Goal: Task Accomplishment & Management: Use online tool/utility

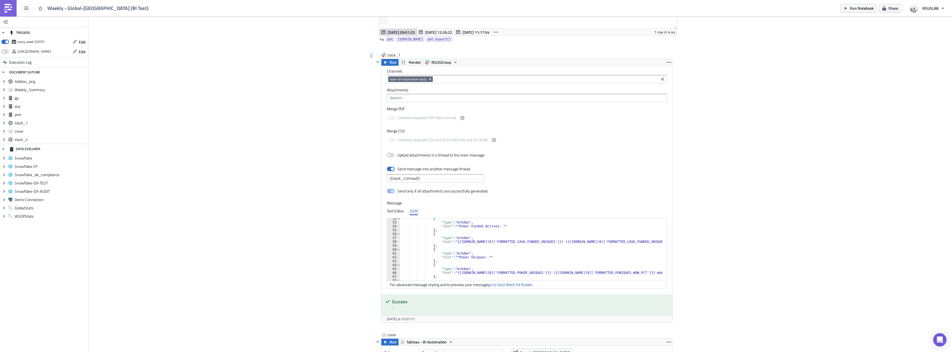
scroll to position [199, 0]
click at [496, 240] on div "{ "type" : "mrkdwn" , "text" : "*Poker Funded Actives: *" } , { "type" : "mrkdw…" at bounding box center [531, 249] width 263 height 66
drag, startPoint x: 586, startPoint y: 242, endPoint x: 619, endPoint y: 241, distance: 32.9
click at [619, 241] on div "{ "type" : "mrkdwn" , "text" : "*Poker Funded Actives: *" } , { "type" : "mrkdw…" at bounding box center [531, 249] width 263 height 66
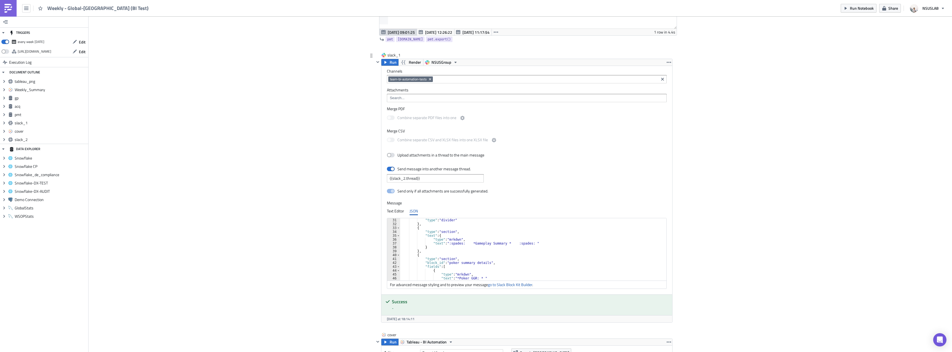
scroll to position [133, 0]
type textarea "},"
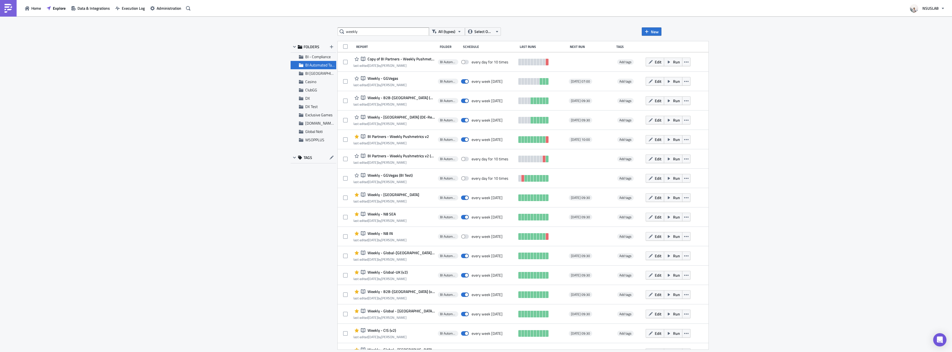
scroll to position [360, 0]
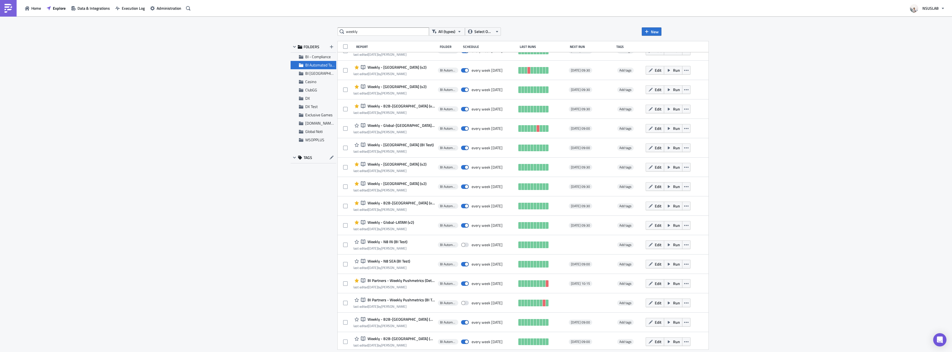
click at [190, 96] on div "weekly All (types) Select Owner New FOLDERS BI - Compliance BI Automated Tablea…" at bounding box center [476, 184] width 952 height 336
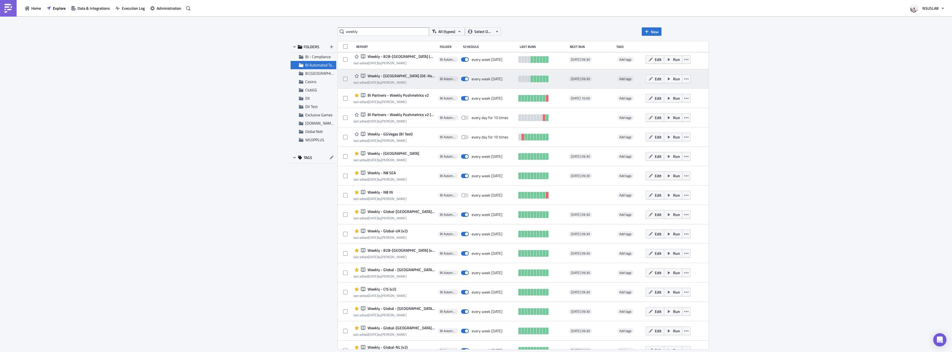
scroll to position [0, 0]
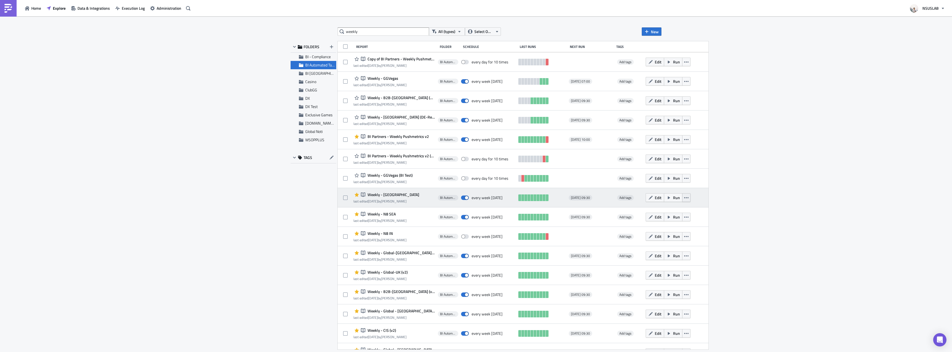
click at [682, 196] on button "button" at bounding box center [686, 197] width 8 height 9
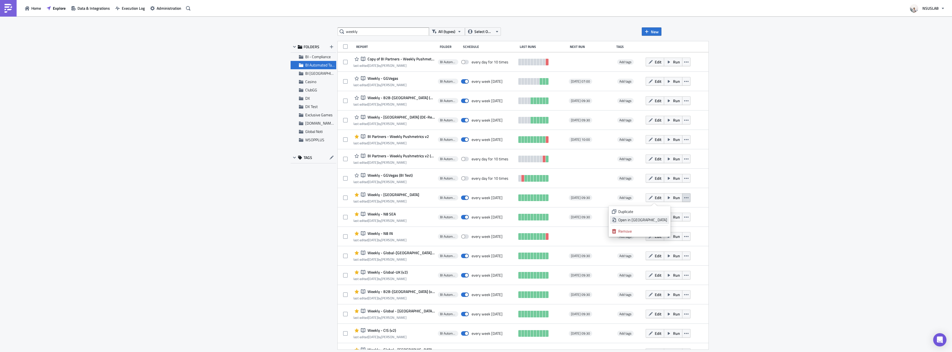
click at [667, 218] on div "Open in New Tab" at bounding box center [642, 220] width 49 height 6
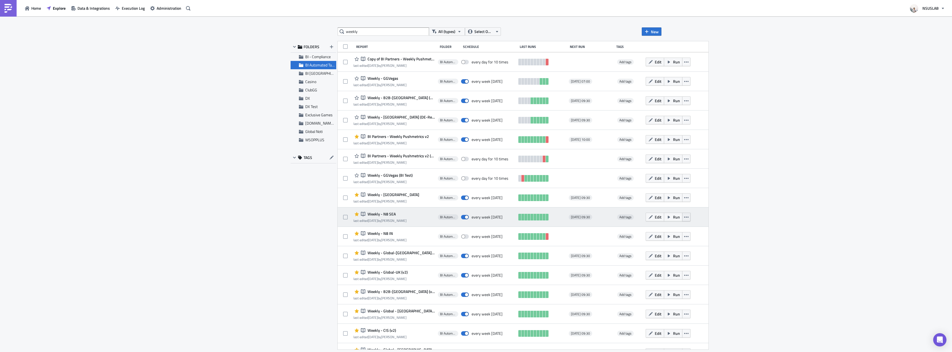
click at [682, 219] on button "button" at bounding box center [686, 217] width 8 height 9
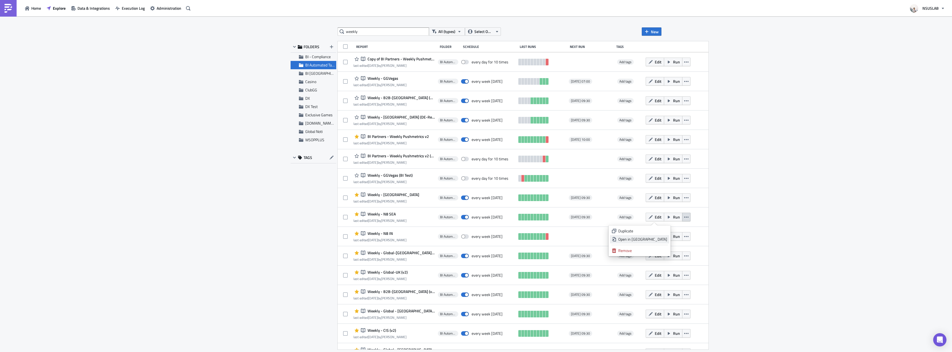
click at [666, 238] on div "Open in New Tab" at bounding box center [642, 239] width 49 height 6
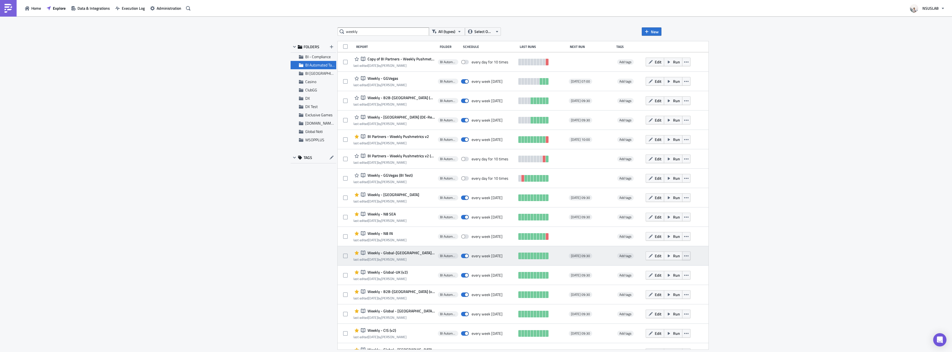
click at [684, 257] on icon "button" at bounding box center [686, 256] width 4 height 4
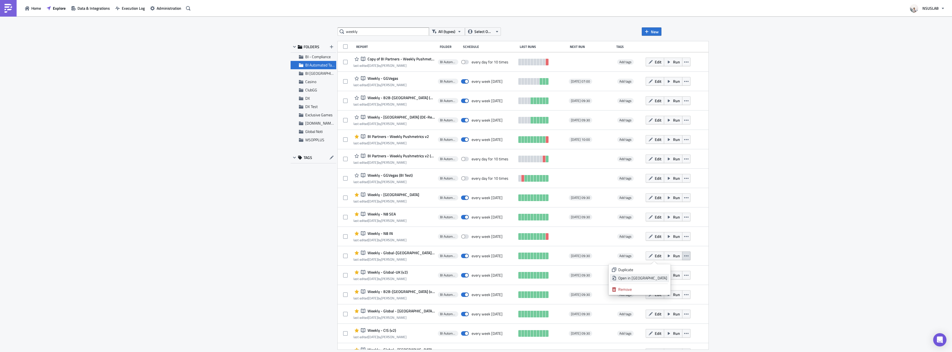
click at [663, 278] on div "Open in New Tab" at bounding box center [642, 278] width 49 height 6
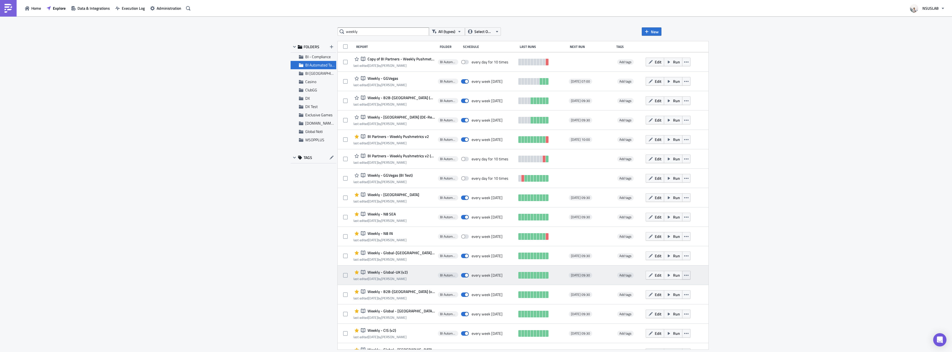
click at [682, 273] on button "button" at bounding box center [686, 275] width 8 height 9
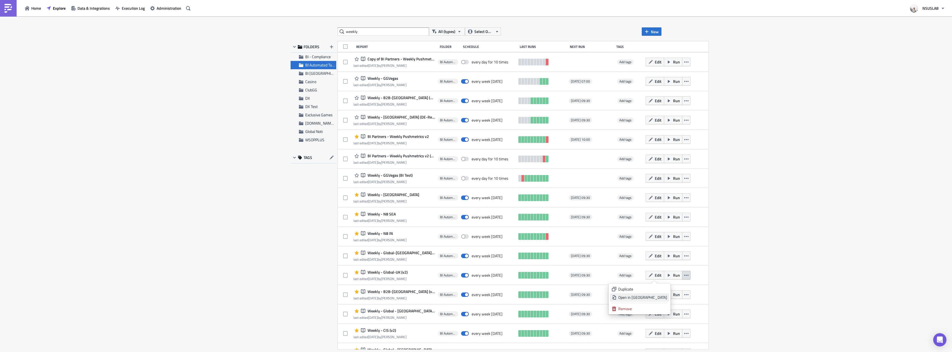
click at [664, 296] on div "Open in New Tab" at bounding box center [642, 297] width 49 height 6
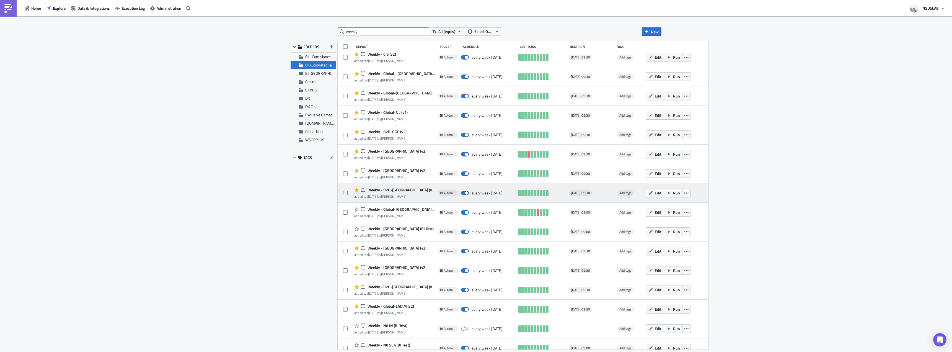
scroll to position [277, 0]
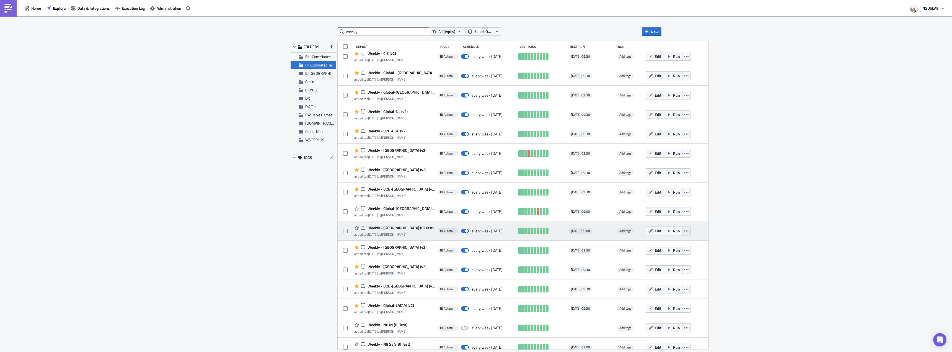
click at [682, 231] on button "button" at bounding box center [686, 230] width 8 height 9
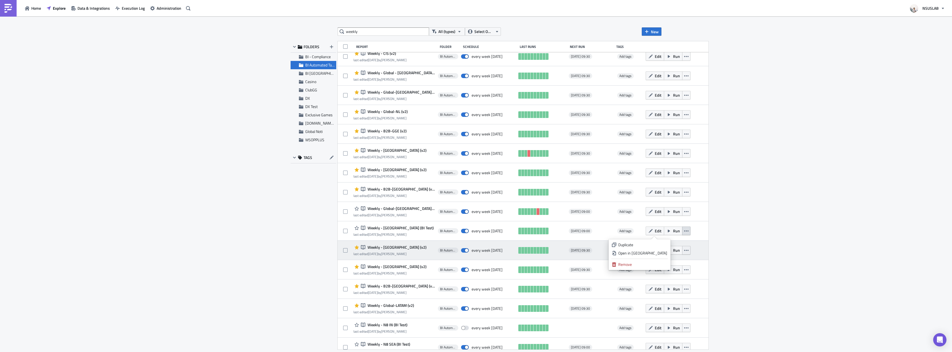
click at [664, 252] on div "Open in New Tab" at bounding box center [642, 253] width 49 height 6
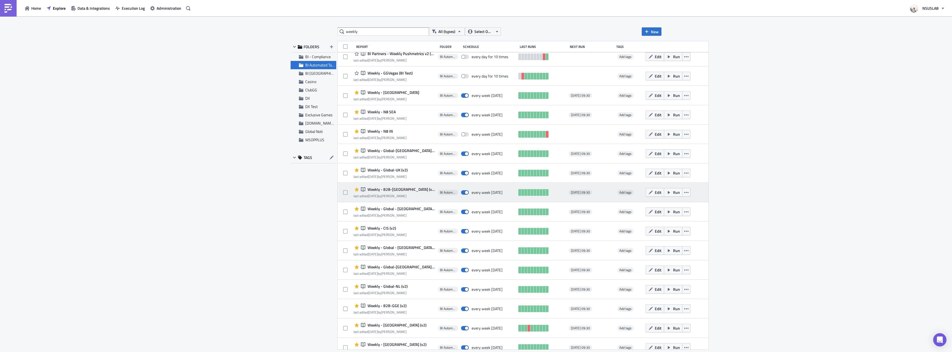
scroll to position [111, 0]
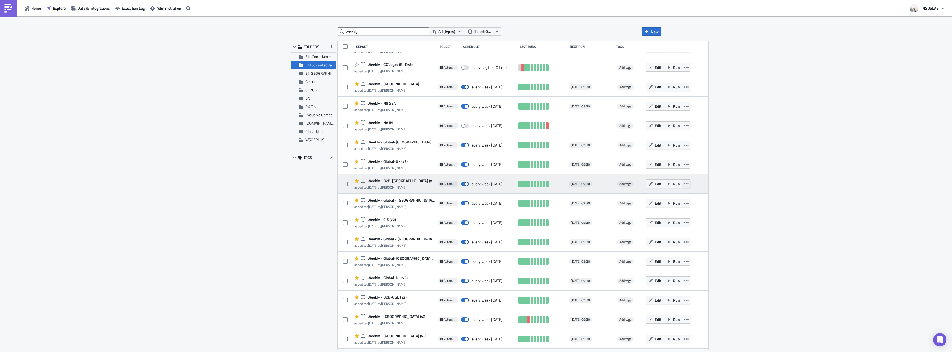
click at [682, 183] on button "button" at bounding box center [686, 183] width 8 height 9
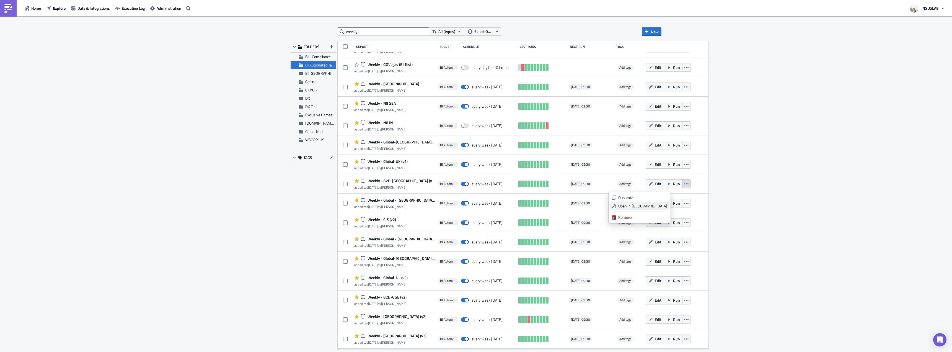
click at [663, 205] on div "Open in New Tab" at bounding box center [642, 206] width 49 height 6
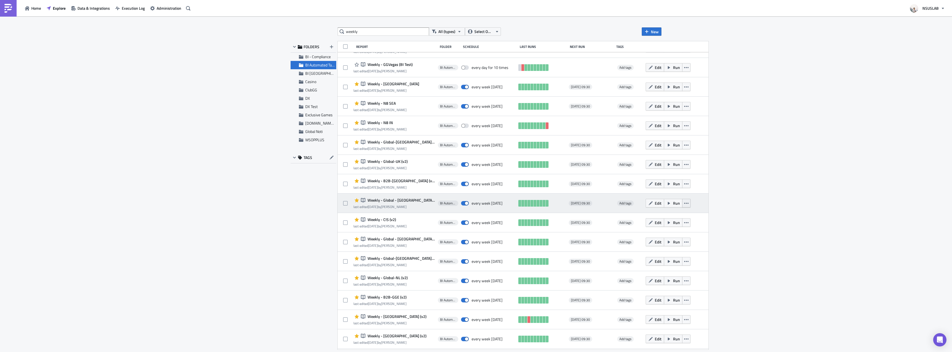
click at [684, 203] on icon "button" at bounding box center [686, 203] width 4 height 1
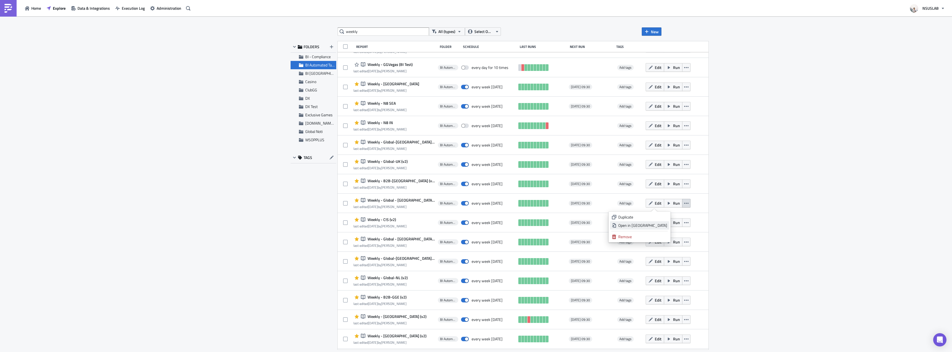
click at [661, 226] on div "Open in New Tab" at bounding box center [642, 226] width 49 height 6
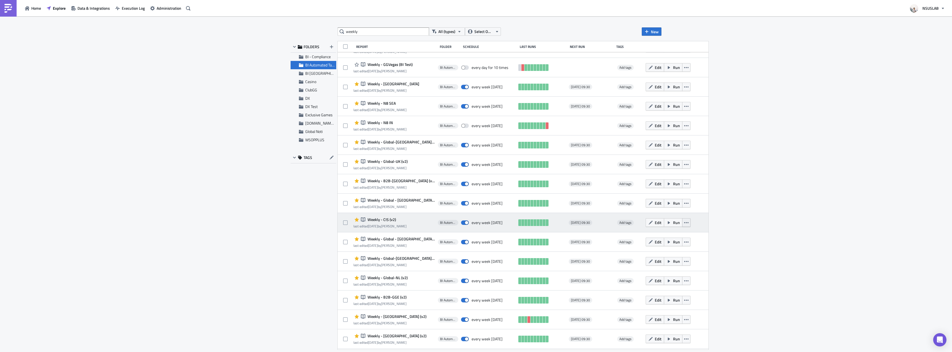
click at [682, 222] on button "button" at bounding box center [686, 222] width 8 height 9
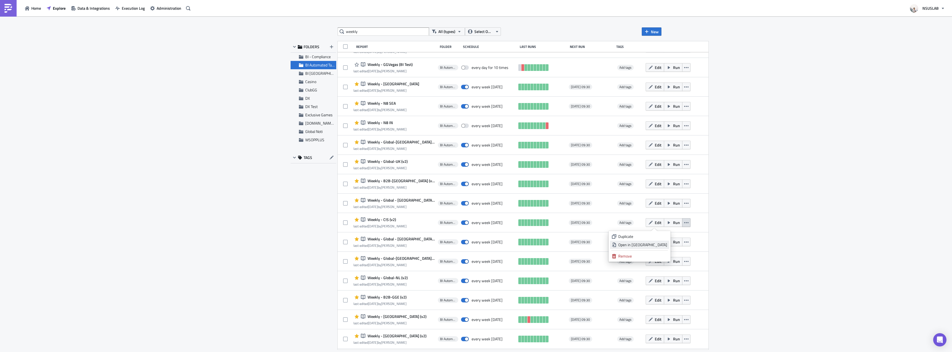
click at [661, 245] on div "Open in New Tab" at bounding box center [642, 245] width 49 height 6
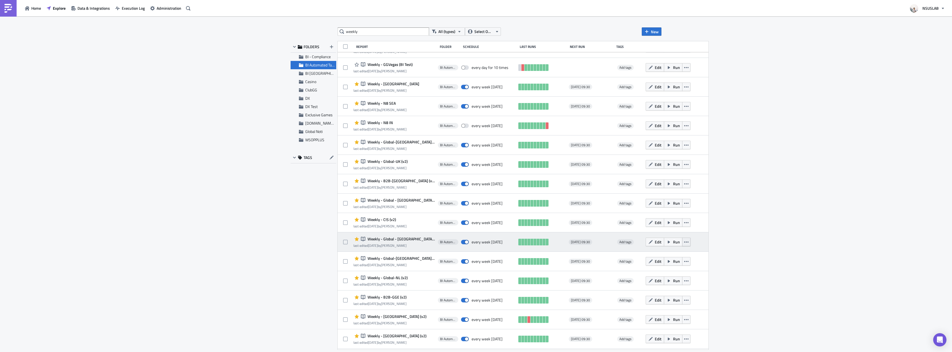
click at [684, 243] on icon "button" at bounding box center [686, 242] width 4 height 4
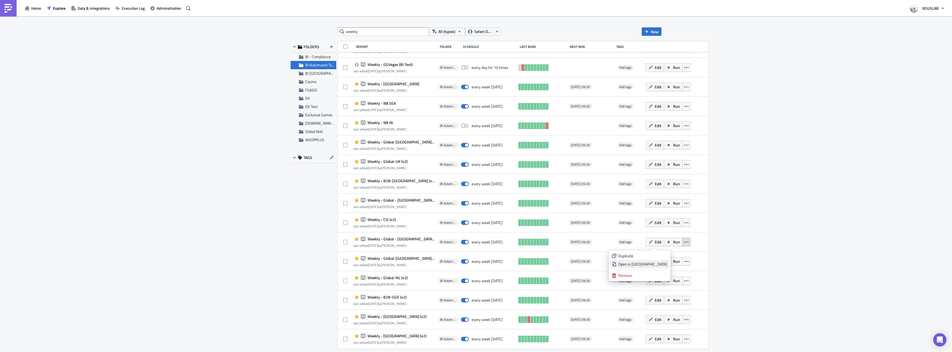
click at [664, 264] on div "Open in New Tab" at bounding box center [642, 264] width 49 height 6
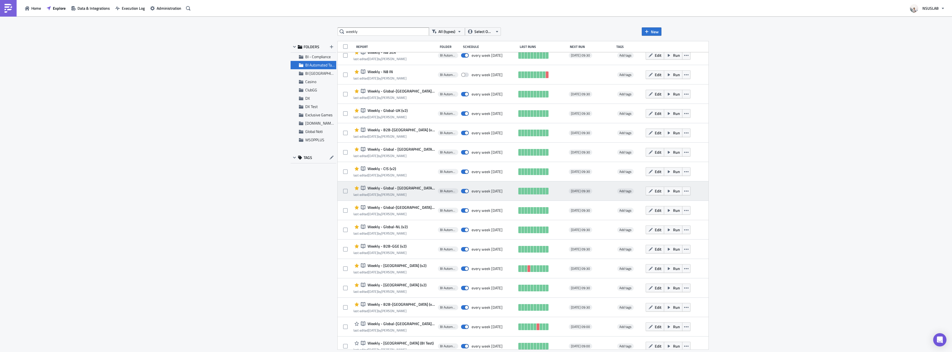
scroll to position [194, 0]
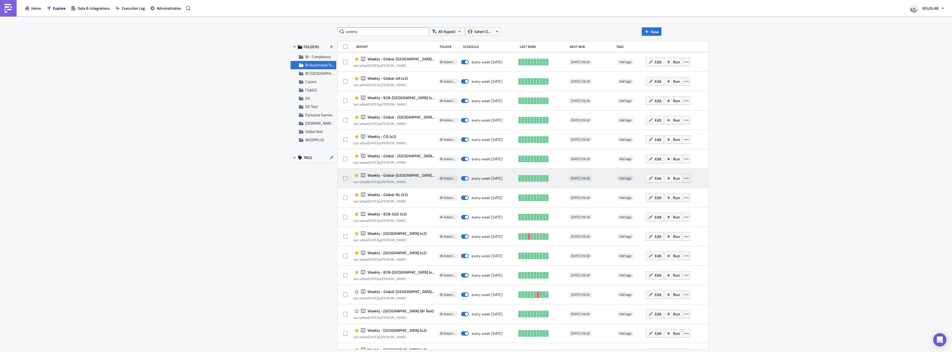
click at [682, 178] on button "button" at bounding box center [686, 178] width 8 height 9
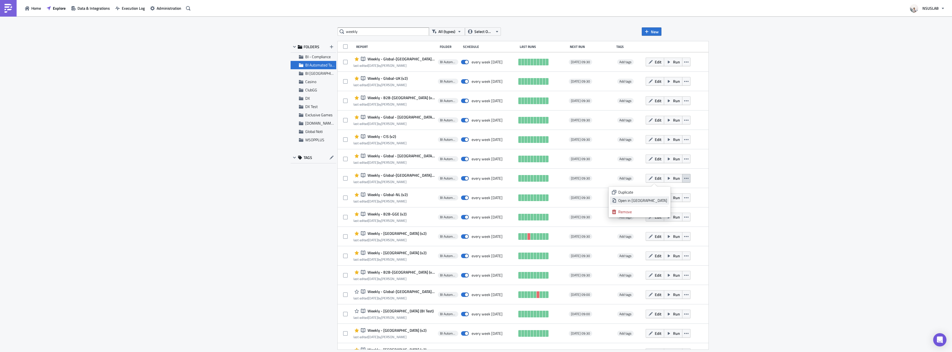
click at [666, 200] on div "Open in New Tab" at bounding box center [642, 201] width 49 height 6
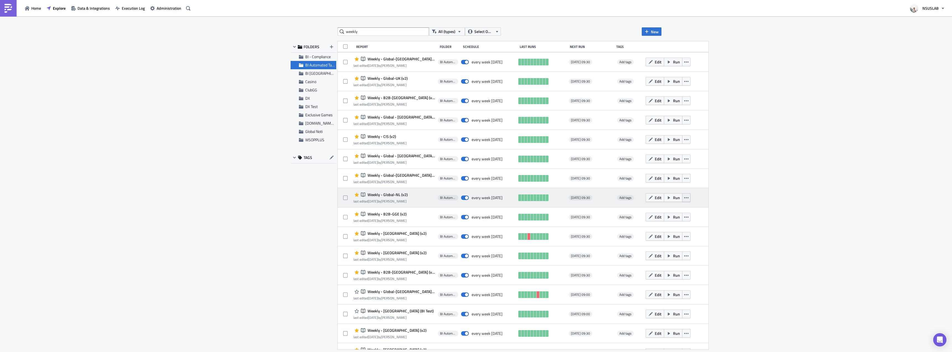
click at [682, 200] on button "button" at bounding box center [686, 197] width 8 height 9
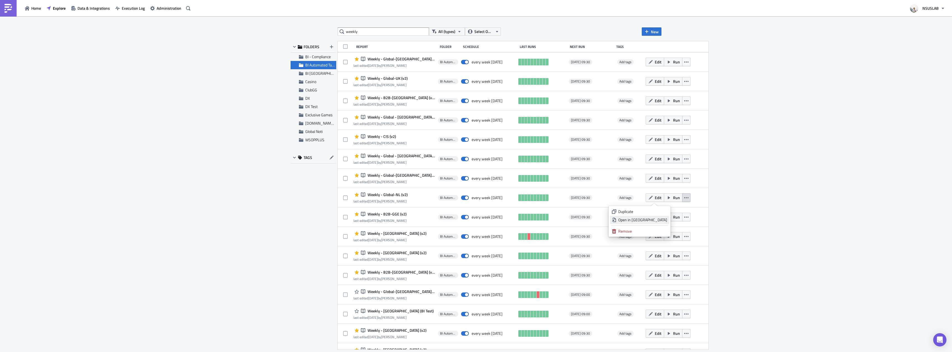
click at [668, 221] on link "Open in New Tab" at bounding box center [639, 220] width 59 height 8
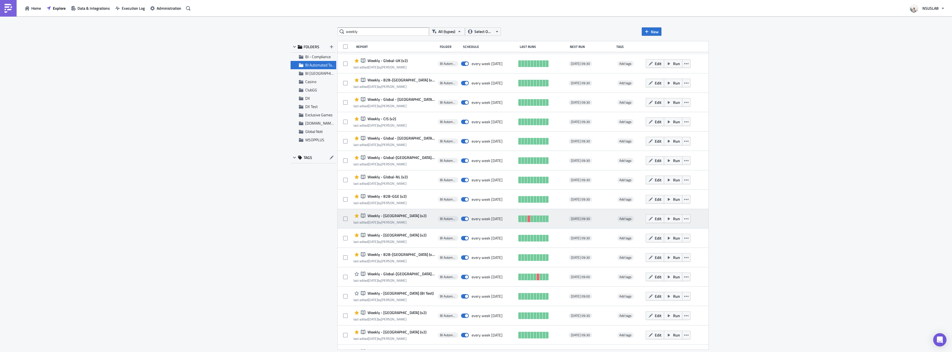
scroll to position [221, 0]
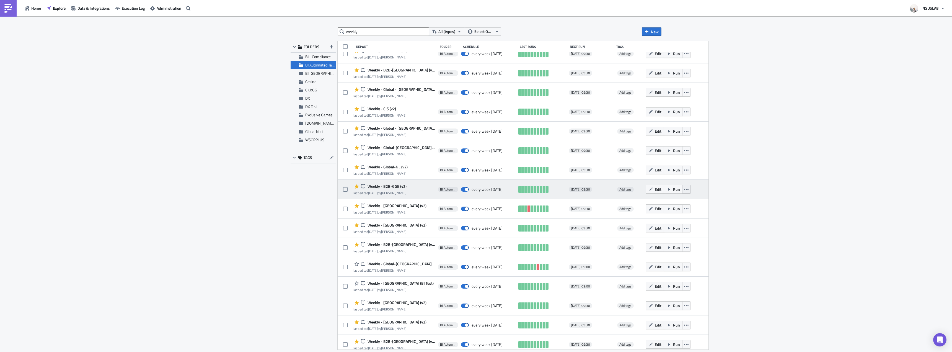
click at [682, 191] on button "button" at bounding box center [686, 189] width 8 height 9
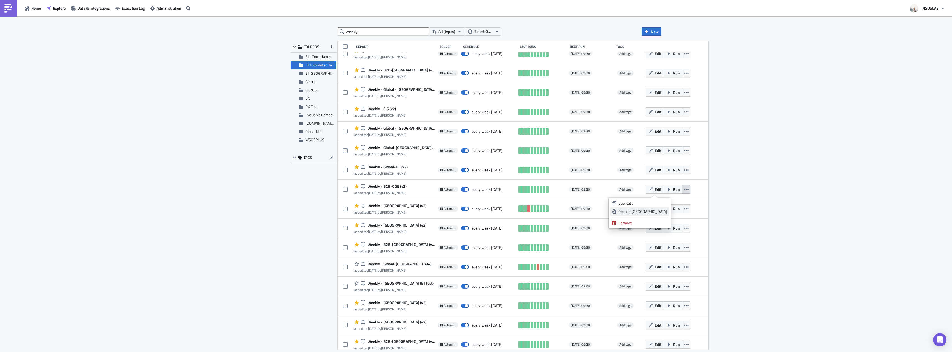
click at [665, 212] on div "Open in New Tab" at bounding box center [642, 212] width 49 height 6
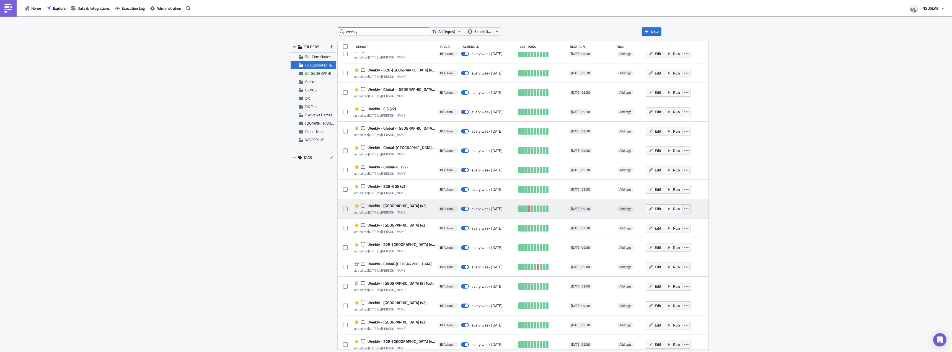
click at [682, 207] on button "button" at bounding box center [686, 208] width 8 height 9
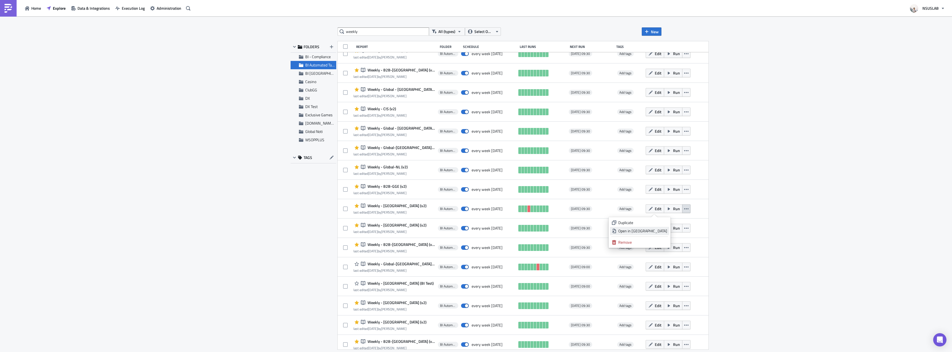
click at [666, 231] on div "Open in New Tab" at bounding box center [642, 231] width 49 height 6
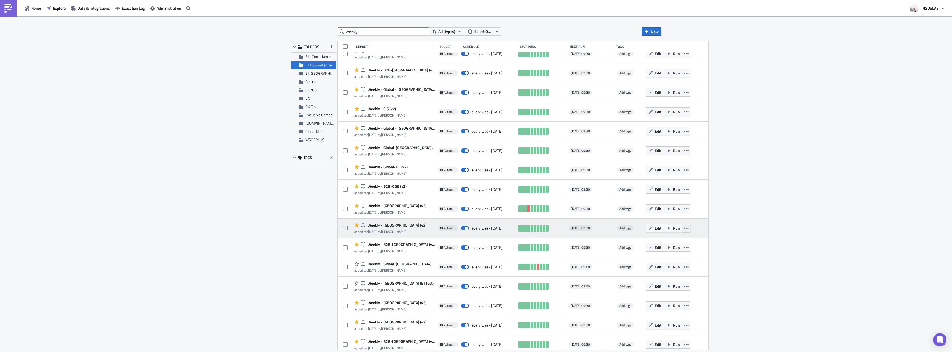
click at [682, 229] on button "button" at bounding box center [686, 228] width 8 height 9
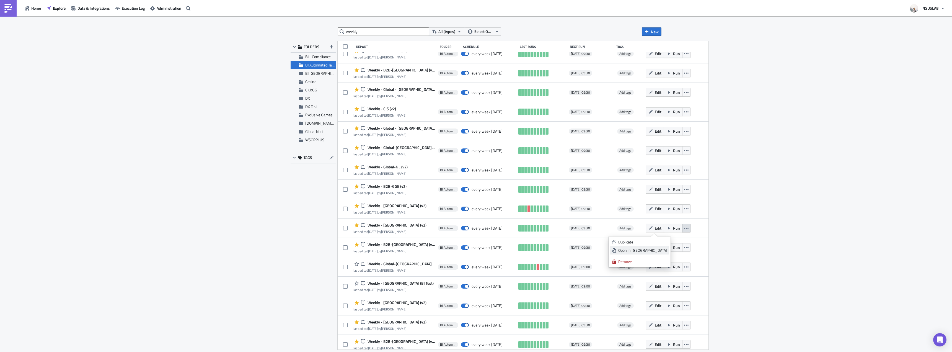
click at [662, 250] on div "Open in New Tab" at bounding box center [642, 250] width 49 height 6
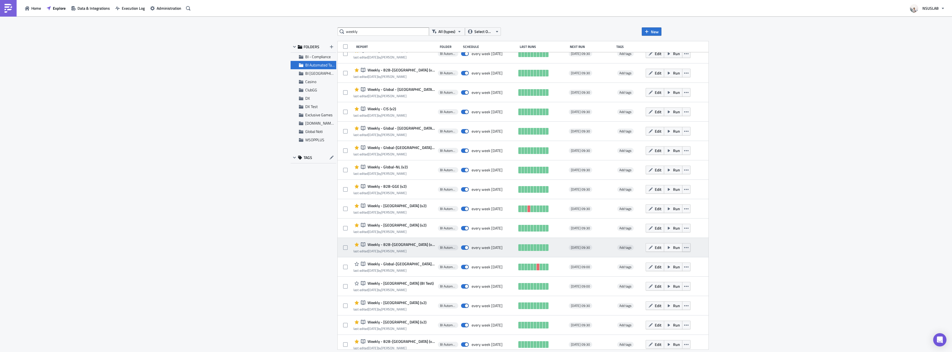
click at [682, 245] on button "button" at bounding box center [686, 247] width 8 height 9
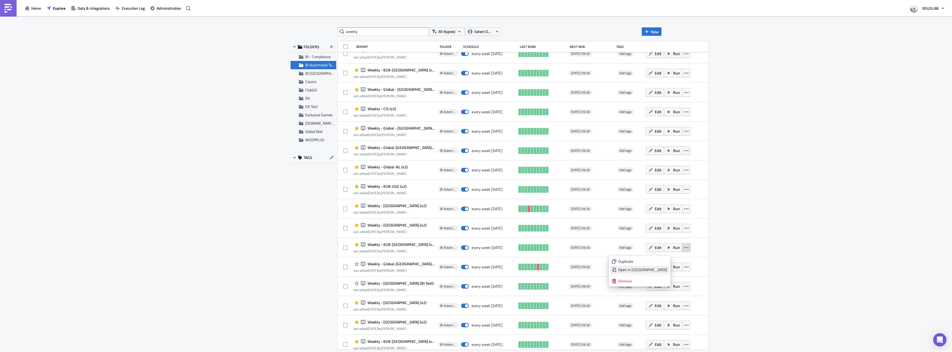
click at [651, 268] on div "Open in New Tab" at bounding box center [642, 270] width 49 height 6
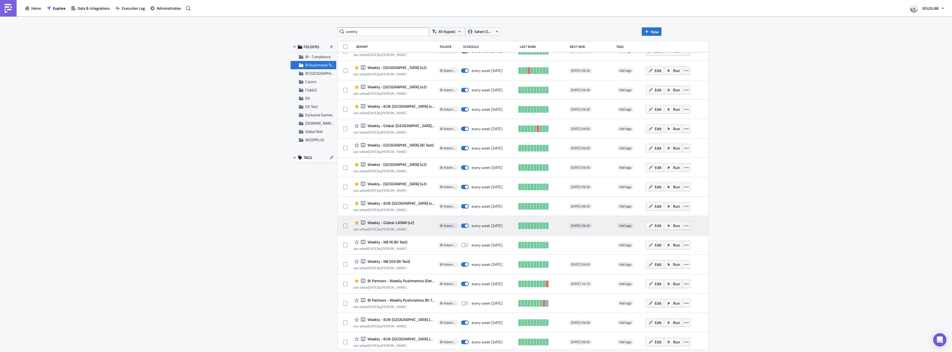
scroll to position [360, 0]
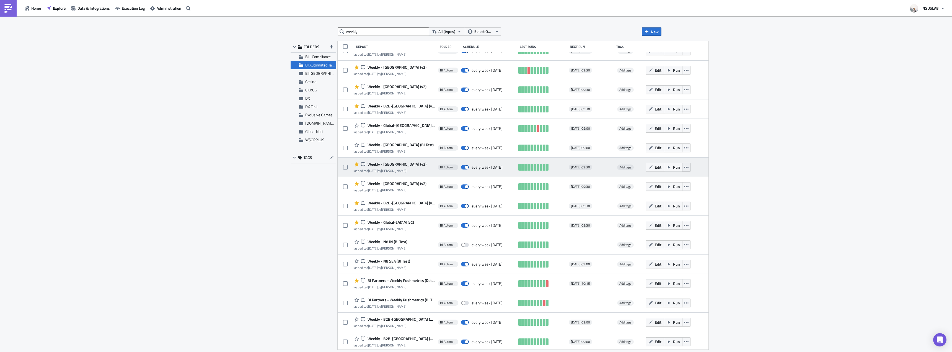
click at [682, 169] on button "button" at bounding box center [686, 167] width 8 height 9
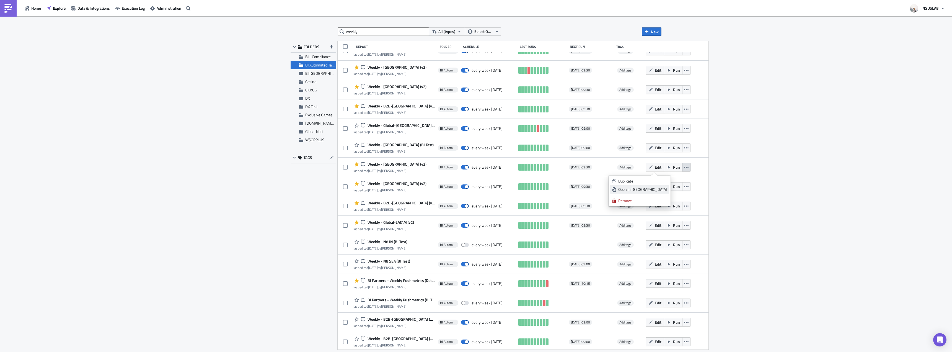
click at [664, 189] on div "Open in New Tab" at bounding box center [642, 190] width 49 height 6
click at [682, 188] on button "button" at bounding box center [686, 186] width 8 height 9
click at [661, 207] on div "Open in New Tab" at bounding box center [642, 209] width 49 height 6
click at [682, 206] on button "button" at bounding box center [686, 205] width 8 height 9
click at [664, 226] on div "Open in New Tab" at bounding box center [642, 228] width 49 height 6
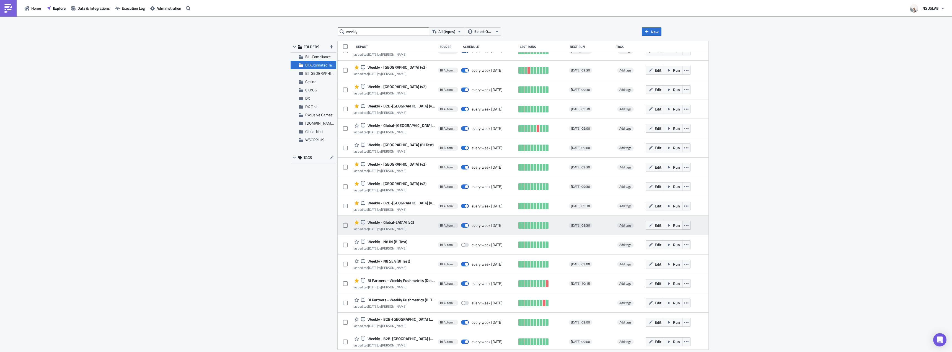
click at [682, 224] on button "button" at bounding box center [686, 225] width 8 height 9
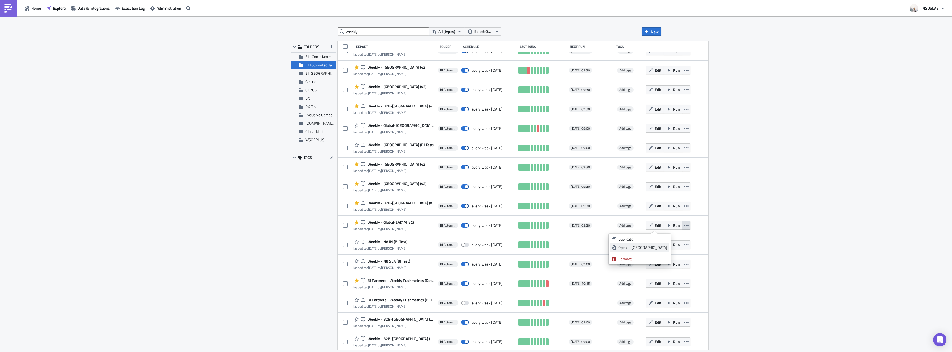
click at [663, 247] on div "Open in New Tab" at bounding box center [642, 248] width 49 height 6
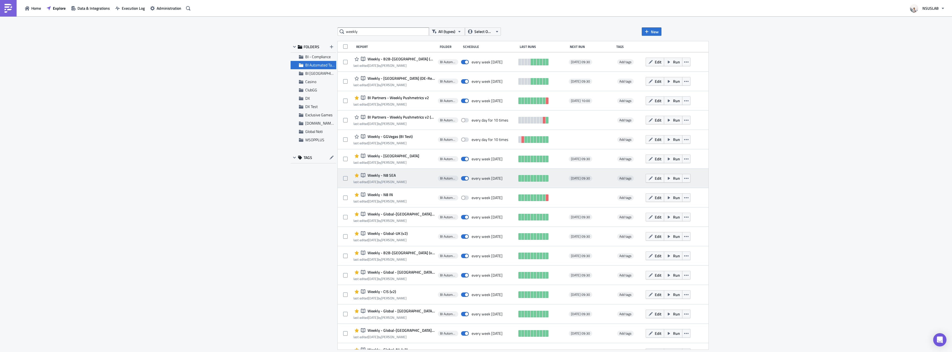
scroll to position [0, 0]
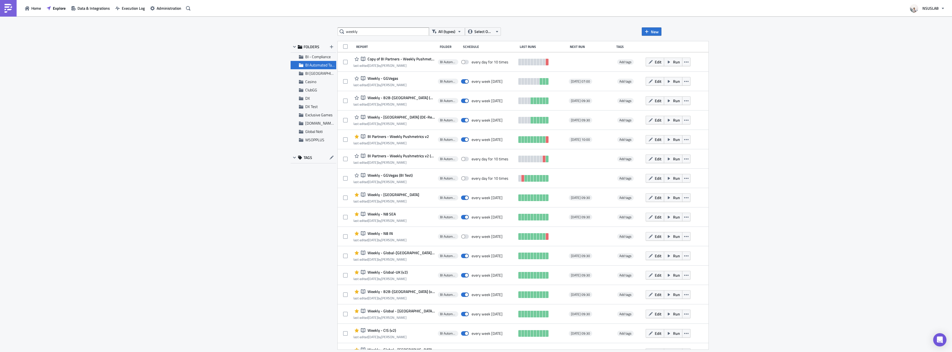
click at [212, 154] on div "weekly All (types) Select Owner New FOLDERS BI - Compliance BI Automated Tablea…" at bounding box center [476, 184] width 952 height 336
click at [228, 184] on div "weekly All (types) Select Owner New FOLDERS BI - Compliance BI Automated Tablea…" at bounding box center [476, 184] width 952 height 336
click at [213, 158] on div "weekly All (types) Select Owner New FOLDERS BI - Compliance BI Automated Tablea…" at bounding box center [476, 184] width 952 height 336
click at [225, 177] on div "weekly All (types) Select Owner New FOLDERS BI - Compliance BI Automated Tablea…" at bounding box center [476, 184] width 952 height 336
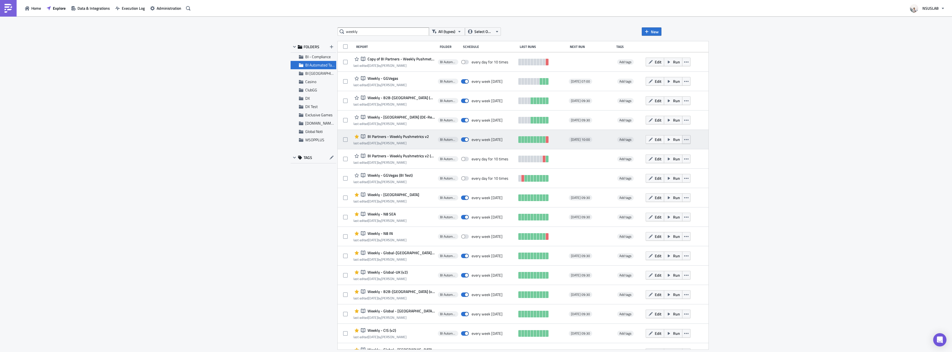
click at [682, 139] on button "button" at bounding box center [686, 139] width 8 height 9
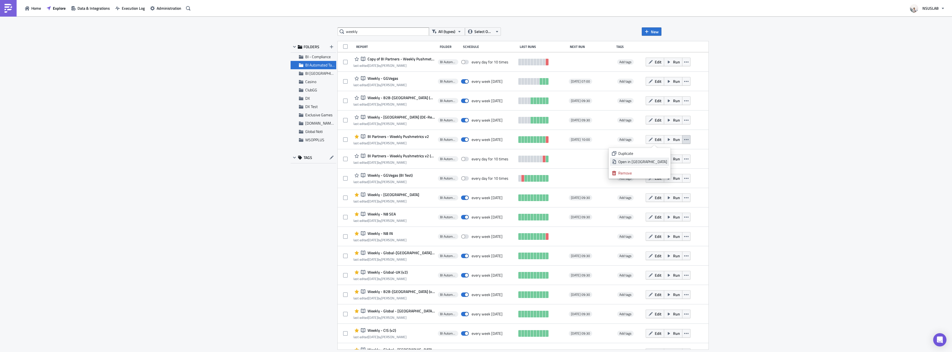
click at [666, 160] on div "Open in New Tab" at bounding box center [642, 162] width 49 height 6
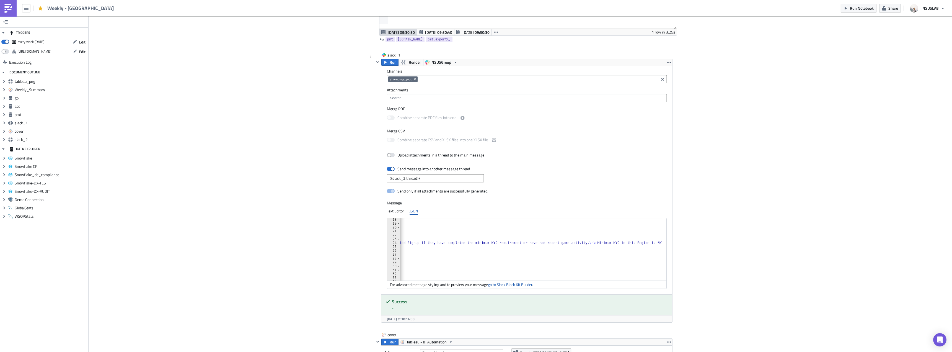
scroll to position [0, 308]
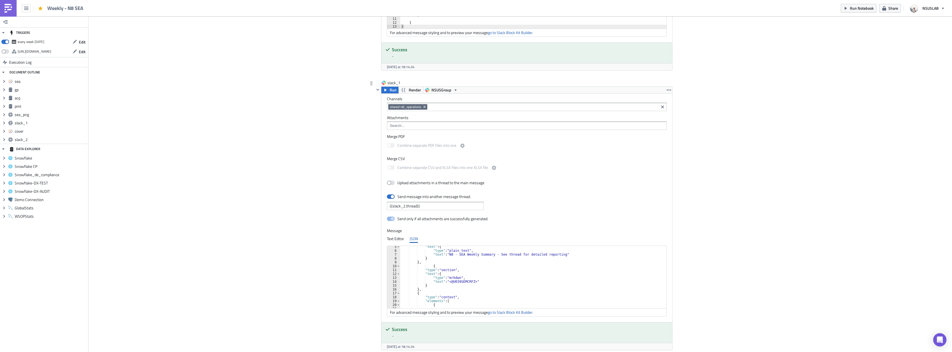
scroll to position [17, 0]
type textarea "},"
click at [445, 289] on div ""text" : { "type" : "plain_text" , "text" : "N8 - SEA Weekly Summary - See thre…" at bounding box center [531, 278] width 263 height 66
paste textarea "},"
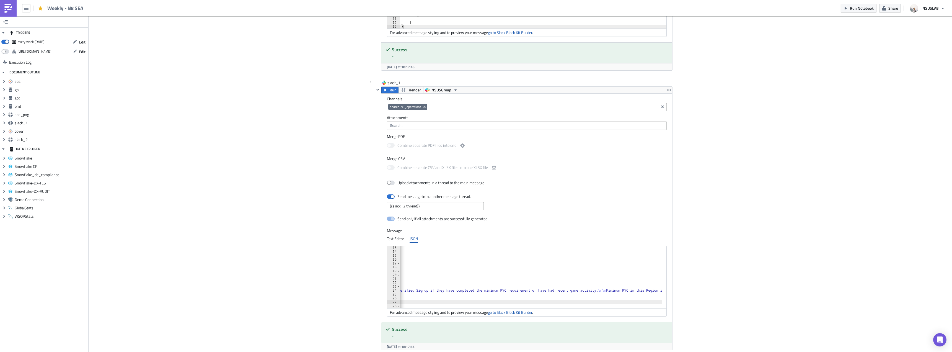
scroll to position [0, 308]
click at [624, 289] on div ""type" : "mrkdwn" , "text" : "<@U039GEMCRFZ>" } } , { "type" : "section" , "blo…" at bounding box center [377, 279] width 570 height 66
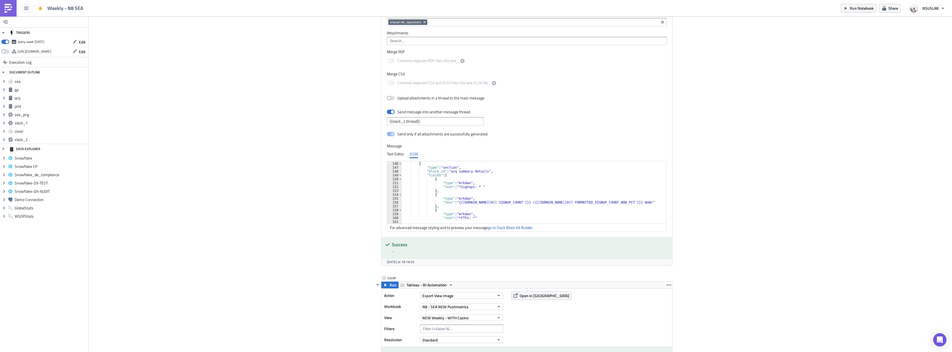
scroll to position [561, 0]
click at [456, 186] on div "} , { "type" : "section" , "block_id" : "acq summary details" , "fields" : [ { …" at bounding box center [686, 191] width 568 height 66
click at [457, 186] on div "} , { "type" : "section" , "block_id" : "acq summary details" , "fields" : [ { …" at bounding box center [532, 192] width 260 height 62
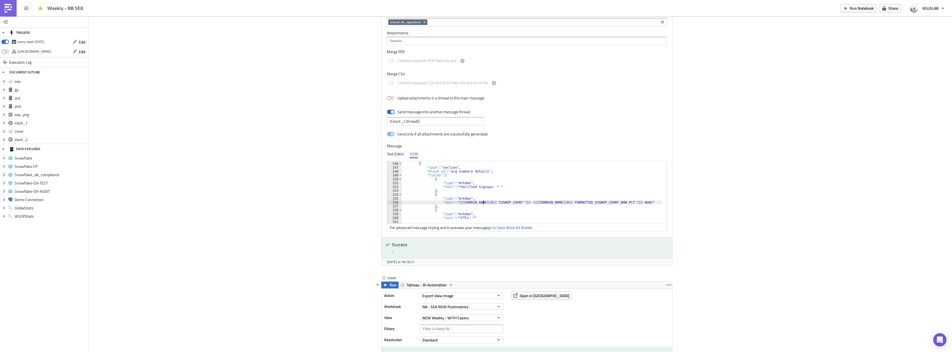
click at [482, 203] on div "} , { "type" : "section" , "block_id" : "acq summary details" , "fields" : [ { …" at bounding box center [686, 191] width 568 height 66
click at [570, 202] on div "} , { "type" : "section" , "block_id" : "acq summary details" , "fields" : [ { …" at bounding box center [686, 191] width 568 height 66
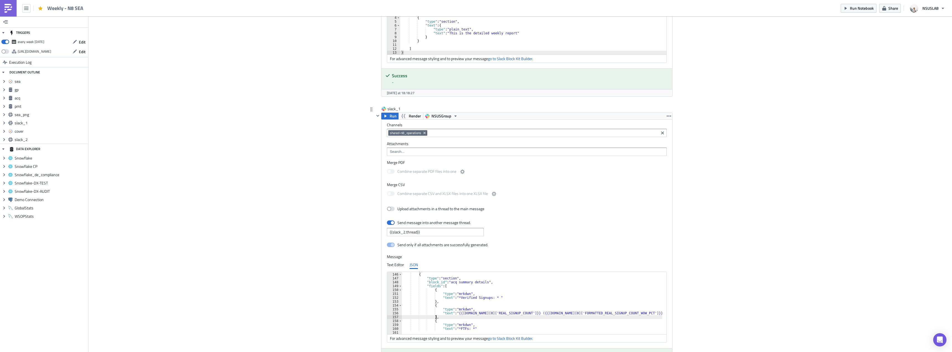
scroll to position [578, 0]
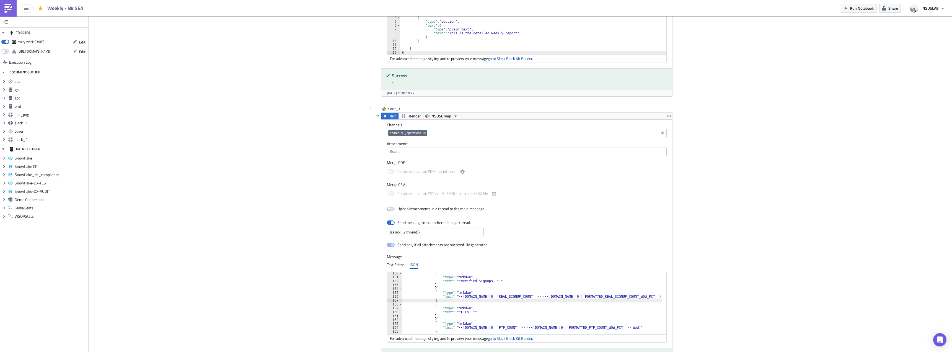
type textarea "},"
click at [517, 337] on link "go to Slack Block Kit Builder" at bounding box center [510, 338] width 44 height 6
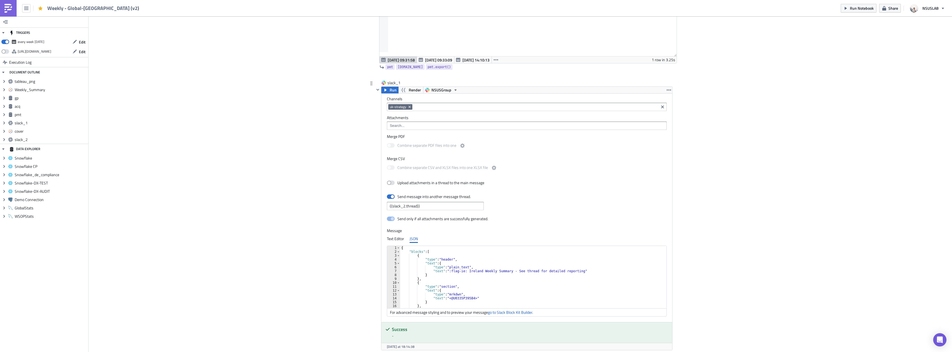
scroll to position [33, 0]
type textarea "},"
click at [456, 272] on div "} , { "type" : "section" , "text" : { "type" : "mrkdwn" , "text" : "<@U0335P395…" at bounding box center [531, 277] width 263 height 66
click at [425, 278] on div "} , { "type" : "section" , "text" : { "type" : "mrkdwn" , "text" : "<@U0335P395…" at bounding box center [531, 277] width 263 height 66
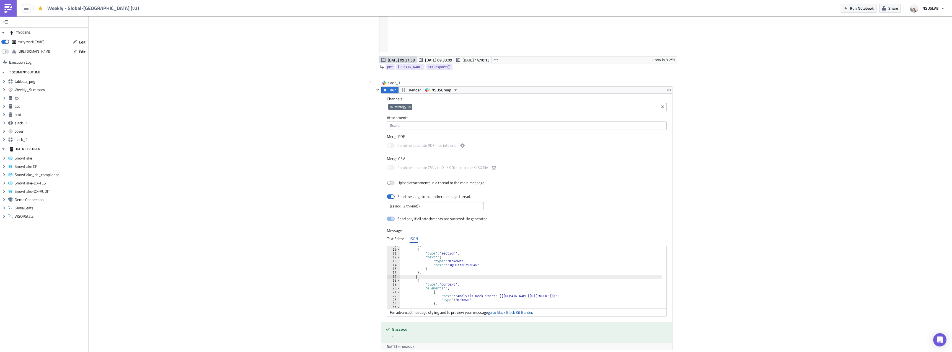
paste textarea "},"
click at [456, 275] on div "} , { "type" : "section" , "block_id" : "acq summary details" , "fields" : [ { …" at bounding box center [687, 279] width 570 height 66
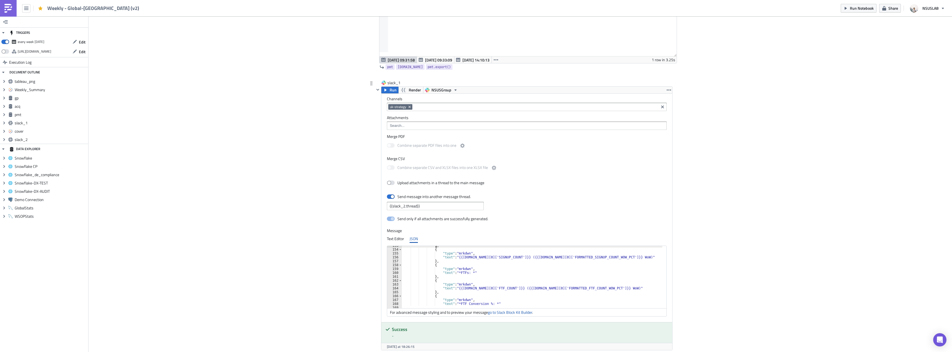
scroll to position [575, 0]
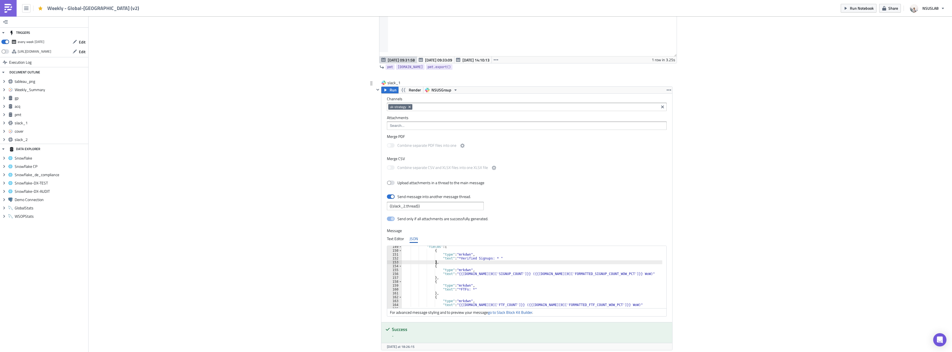
click at [482, 272] on div ""fields" : [ { "type" : "mrkdwn" , "text" : "*Verified Signups: * " } , { "type…" at bounding box center [687, 278] width 570 height 66
click at [569, 275] on div ""fields" : [ { "type" : "mrkdwn" , "text" : "*Verified Signups: * " } , { "type…" at bounding box center [687, 278] width 570 height 66
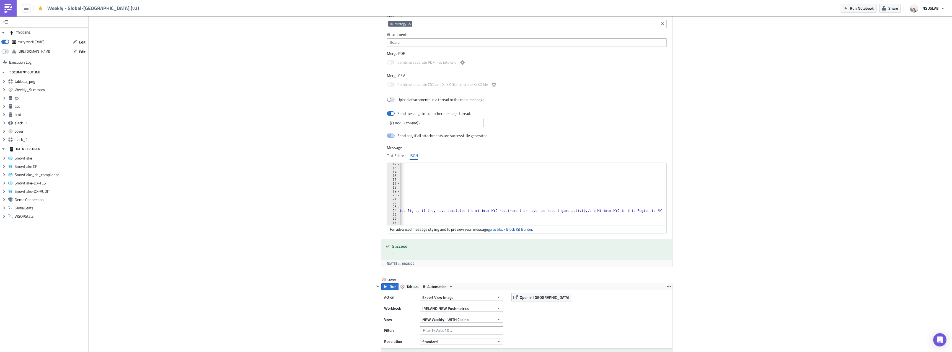
scroll to position [0, 308]
click at [622, 211] on div ""text" : { "type" : "mrkdwn" , "text" : "<@U0335P395B4>" } } , { "type" : "sect…" at bounding box center [377, 195] width 570 height 66
click at [629, 211] on div ""text" : { "type" : "mrkdwn" , "text" : "<@U0335P395B4>" } } , { "type" : "sect…" at bounding box center [378, 195] width 572 height 66
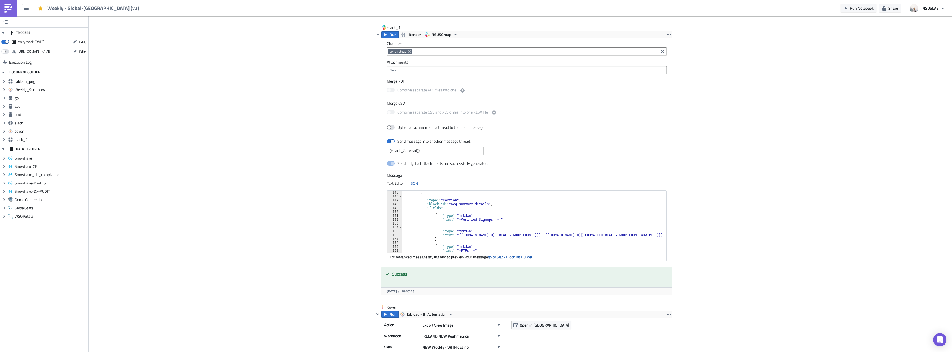
scroll to position [558, 0]
type textarea "}"
drag, startPoint x: 258, startPoint y: 95, endPoint x: 256, endPoint y: 91, distance: 3.7
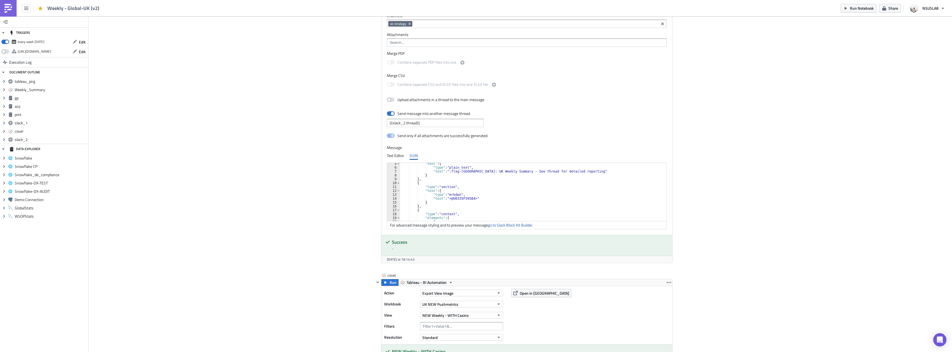
scroll to position [33, 0]
type textarea "},"
click at [431, 192] on div "} , { "type" : "section" , "text" : { "type" : "mrkdwn" , "text" : "<@U0335P395…" at bounding box center [534, 194] width 269 height 66
paste textarea "},"
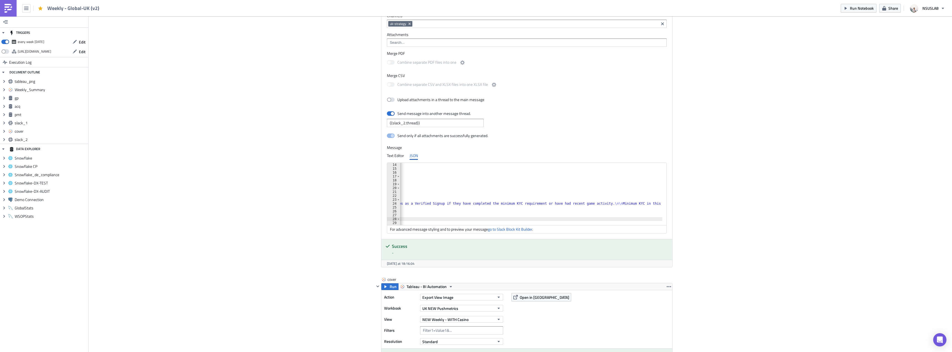
scroll to position [0, 308]
click at [571, 202] on div ""text" : "<@U0335P395B4>" } } , { "type" : "section" , "block_id" : "announceme…" at bounding box center [377, 196] width 570 height 66
click at [622, 204] on div ""text" : "<@U0335P395B4>" } } , { "type" : "section" , "block_id" : "announceme…" at bounding box center [377, 196] width 570 height 66
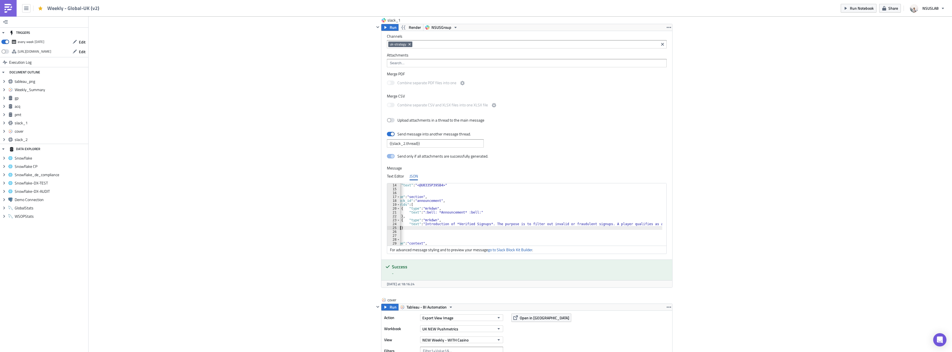
scroll to position [996, 0]
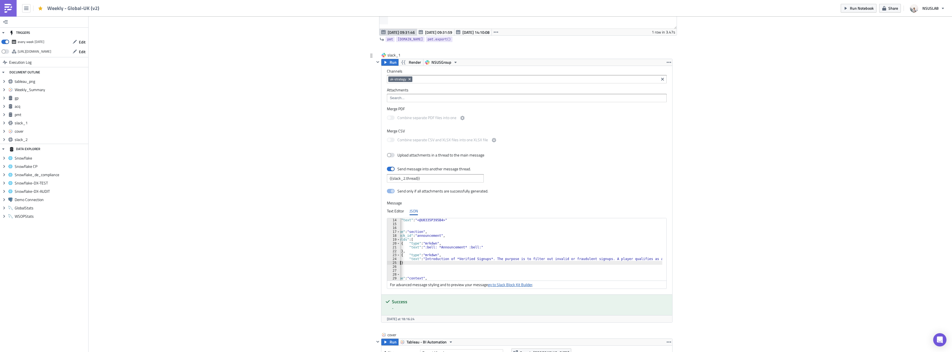
click at [514, 284] on link "go to Slack Block Kit Builder" at bounding box center [510, 284] width 44 height 6
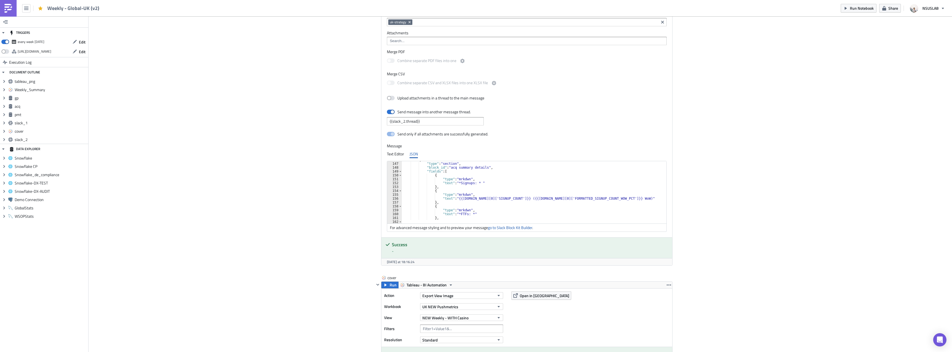
scroll to position [565, 0]
click at [456, 183] on div "{ "type" : "section" , "block_id" : "acq summary details" , "fields" : [ { "typ…" at bounding box center [685, 191] width 567 height 66
click at [568, 198] on div "{ "type" : "section" , "block_id" : "acq summary details" , "fields" : [ { "typ…" at bounding box center [685, 191] width 567 height 66
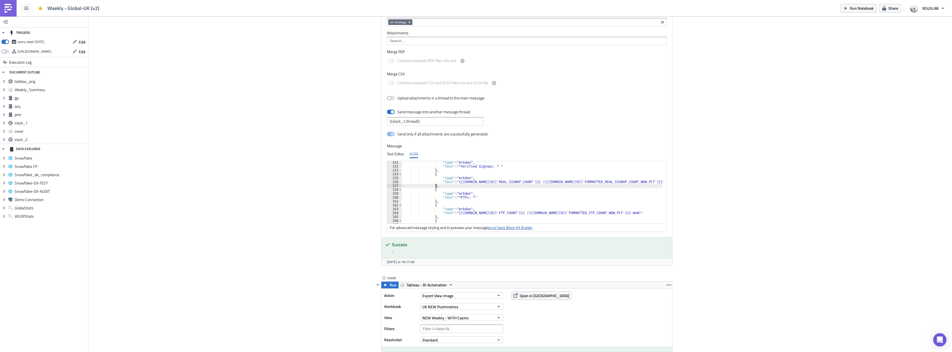
type textarea "},"
click at [529, 227] on link "go to Slack Block Kit Builder" at bounding box center [510, 227] width 44 height 6
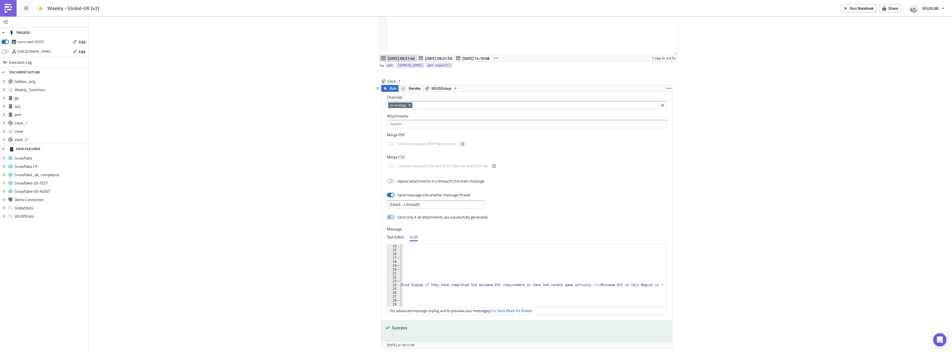
scroll to position [749, 0]
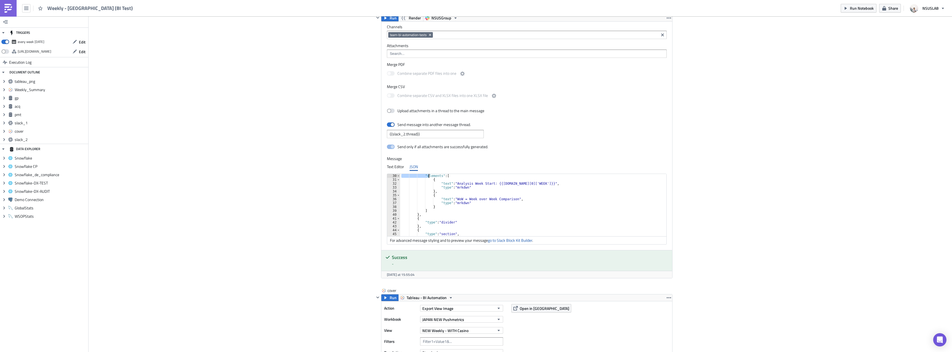
scroll to position [81, 0]
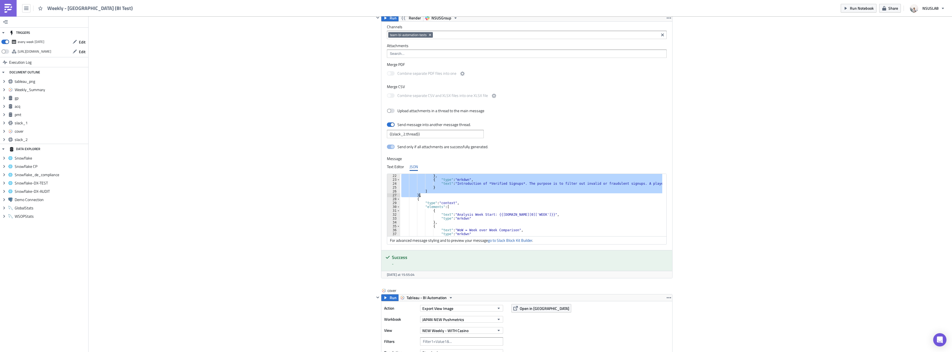
drag, startPoint x: 414, startPoint y: 205, endPoint x: 422, endPoint y: 195, distance: 13.8
click at [422, 195] on div "} , { "type" : "mrkdwn" , "text" : "Introduction of *Verified Signups*. The pur…" at bounding box center [685, 207] width 570 height 66
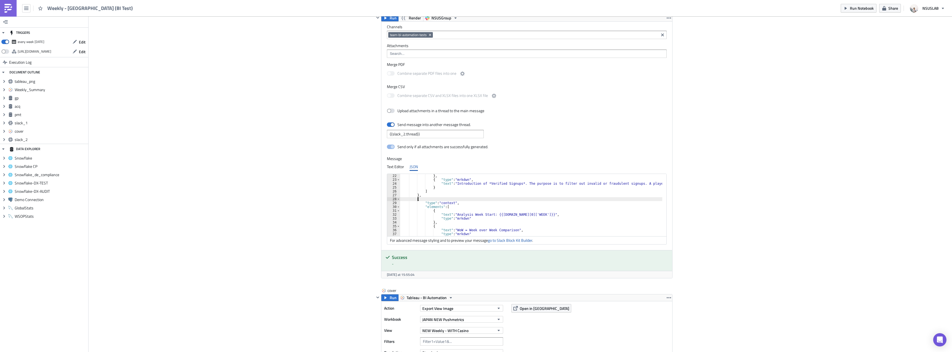
click at [466, 198] on div "} , { "type" : "mrkdwn" , "text" : "Introduction of *Verified Signups*. The pur…" at bounding box center [685, 207] width 570 height 66
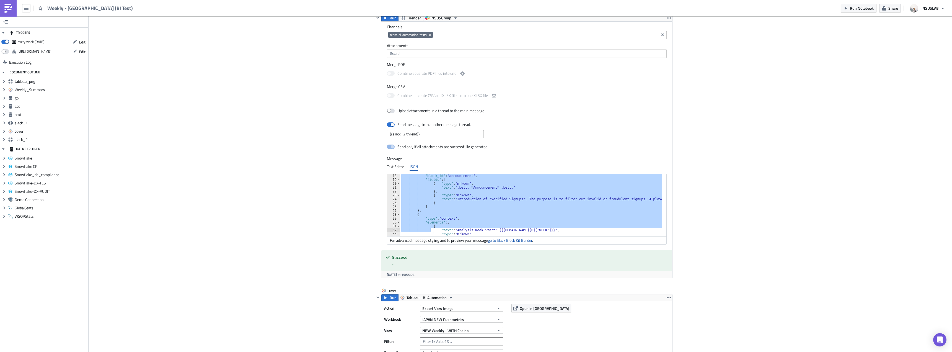
scroll to position [89, 0]
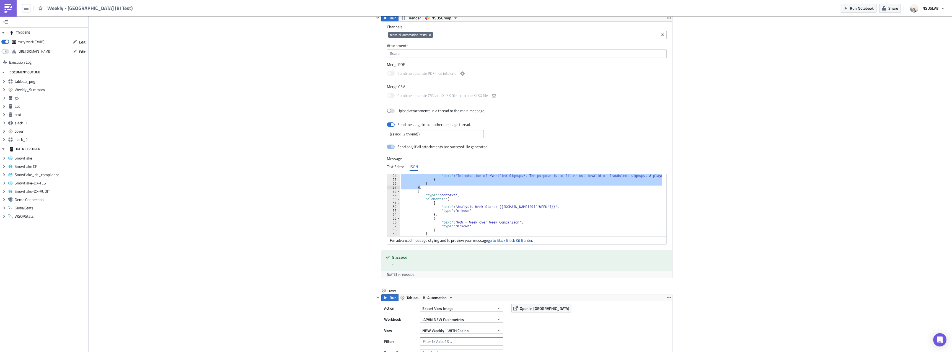
drag, startPoint x: 414, startPoint y: 206, endPoint x: 423, endPoint y: 186, distance: 22.5
click at [423, 186] on div ""text" : "Introduction of *Verified Signups*. The purpose is to filter out inva…" at bounding box center [685, 207] width 570 height 66
click at [428, 187] on div ""text" : "Introduction of *Verified Signups*. The purpose is to filter out inva…" at bounding box center [531, 205] width 262 height 62
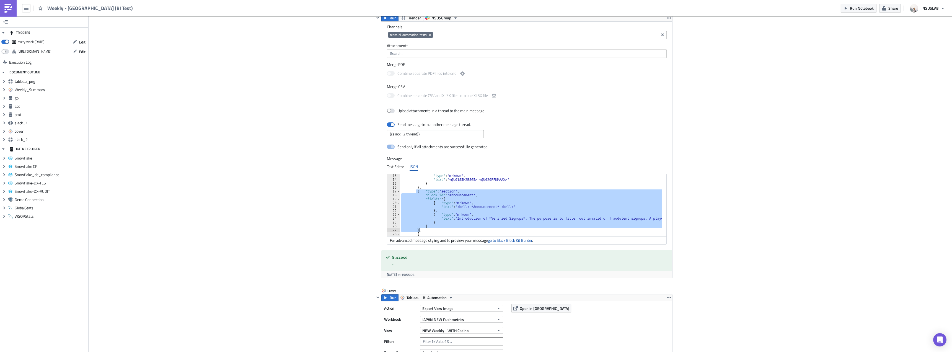
scroll to position [66, 0]
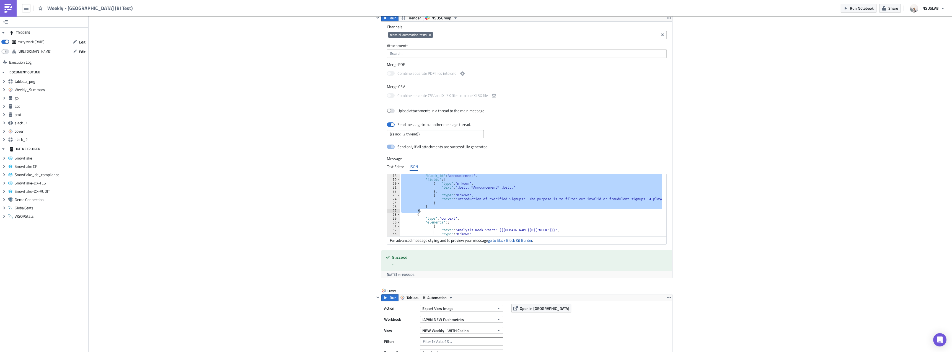
drag, startPoint x: 416, startPoint y: 219, endPoint x: 418, endPoint y: 210, distance: 9.1
click at [418, 210] on div ""block_id" : "announcement" , "fields" : [ { "type" : "mrkdwn" , "text" : ":bel…" at bounding box center [685, 207] width 570 height 66
click at [438, 211] on div ""block_id" : "announcement" , "fields" : [ { "type" : "mrkdwn" , "text" : ":bel…" at bounding box center [531, 205] width 262 height 62
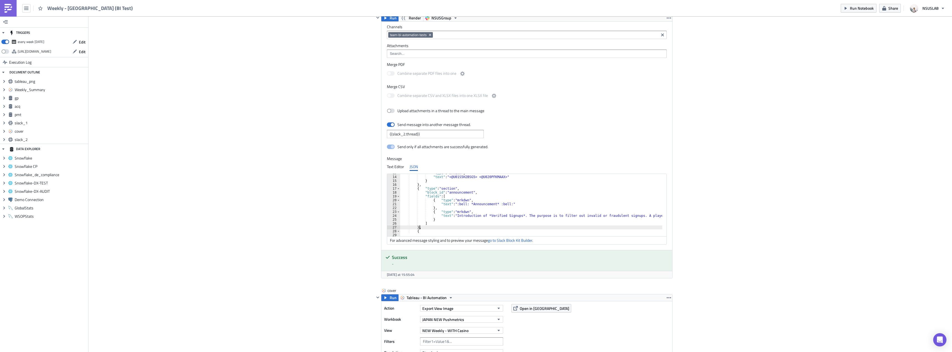
scroll to position [49, 0]
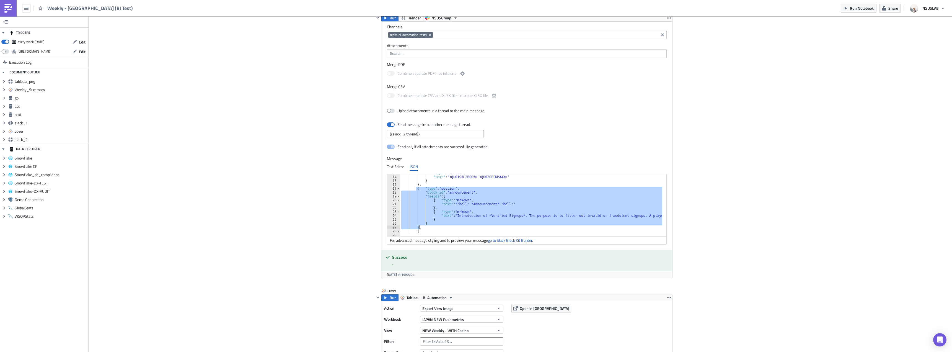
drag, startPoint x: 413, startPoint y: 189, endPoint x: 420, endPoint y: 227, distance: 38.5
click at [420, 227] on div ""type" : "mrkdwn" , "text" : "<@U01S5H2BSG5> <@U020PFKMAAX>" } } , { "type" : "…" at bounding box center [685, 204] width 570 height 66
click at [433, 227] on div ""type" : "mrkdwn" , "text" : "<@U01S5H2BSG5> <@U020PFKMAAX>" } } , { "type" : "…" at bounding box center [531, 205] width 262 height 62
drag, startPoint x: 414, startPoint y: 188, endPoint x: 420, endPoint y: 229, distance: 42.0
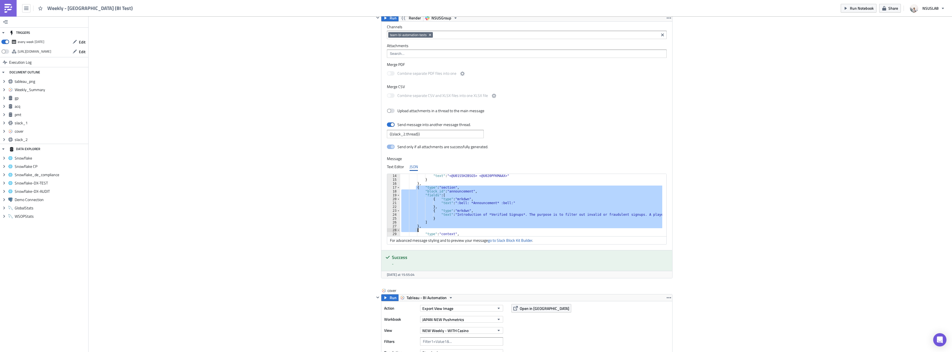
click at [420, 229] on div ""text" : "<@U01S5H2BSG5> <@U020PFKMAAX>" } } , { "type" : "section" , "block_id…" at bounding box center [685, 207] width 570 height 66
click at [445, 197] on div ""text" : "<@U01S5H2BSG5> <@U020PFKMAAX>" } } , { "type" : "section" , "block_id…" at bounding box center [531, 205] width 262 height 62
type textarea ""fields": ["
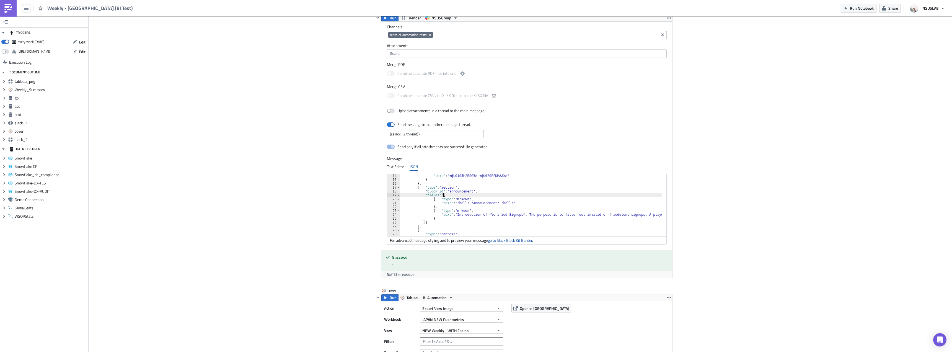
drag, startPoint x: 249, startPoint y: 96, endPoint x: 250, endPoint y: 94, distance: 3.0
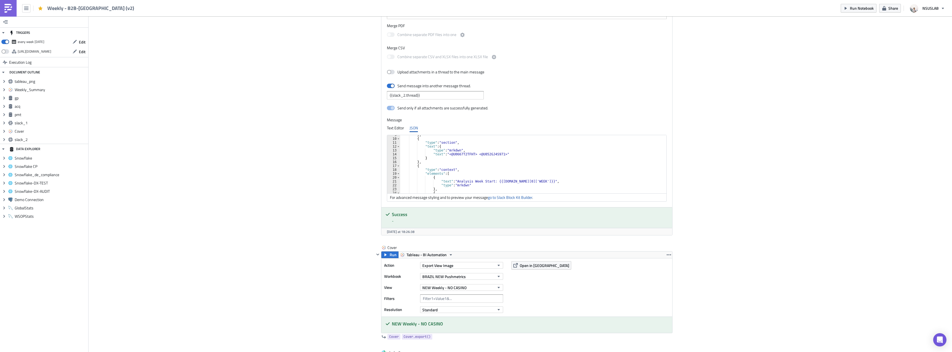
scroll to position [33, 0]
click at [453, 164] on div "} , { "type" : "section" , "text" : { "type" : "mrkdwn" , "text" : "<@U0667T2TF…" at bounding box center [531, 166] width 262 height 66
click at [458, 162] on div "} , { "type" : "section" , "text" : { "type" : "mrkdwn" , "text" : "<@U0667T2TF…" at bounding box center [531, 166] width 262 height 66
type textarea "},"
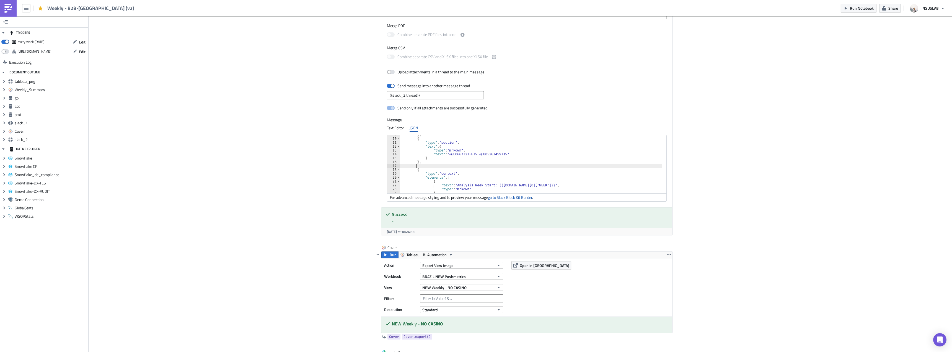
paste textarea "},"
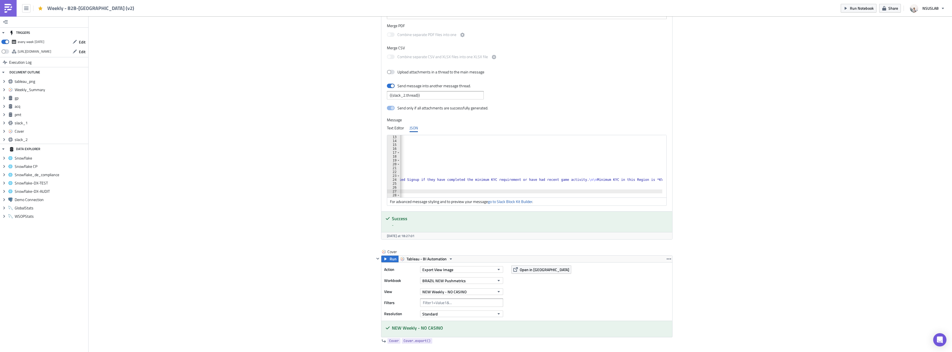
scroll to position [0, 308]
drag, startPoint x: 613, startPoint y: 178, endPoint x: 654, endPoint y: 180, distance: 41.0
click at [654, 180] on div ""type" : "mrkdwn" , "text" : "<@U0667T2TFHT> <@U052GJ4S971>" } } , { "type" : "…" at bounding box center [377, 168] width 570 height 66
paste textarea
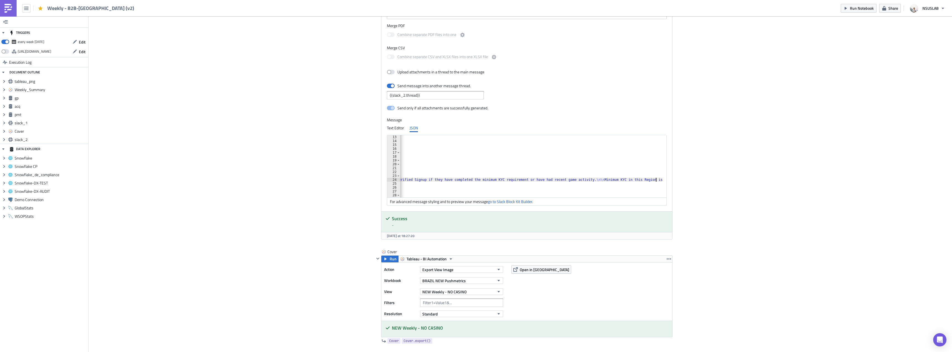
click at [620, 180] on div ""type" : "mrkdwn" , "text" : "<@U0667T2TFHT> <@U052GJ4S971>" } } , { "type" : "…" at bounding box center [381, 168] width 563 height 66
click at [457, 163] on div "} , { "type" : "section" , "block_id" : "acq summary details" , "fields" : [ { …" at bounding box center [687, 167] width 570 height 66
click at [482, 179] on div "} , { "type" : "section" , "block_id" : "acq summary details" , "fields" : [ { …" at bounding box center [687, 167] width 570 height 66
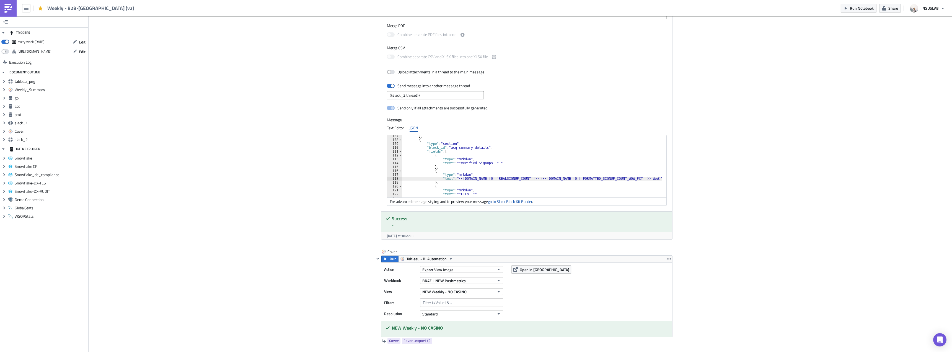
scroll to position [0, 7]
click at [571, 179] on div "} , { "type" : "section" , "block_id" : "acq summary details" , "fields" : [ { …" at bounding box center [687, 167] width 570 height 66
type textarea "},"
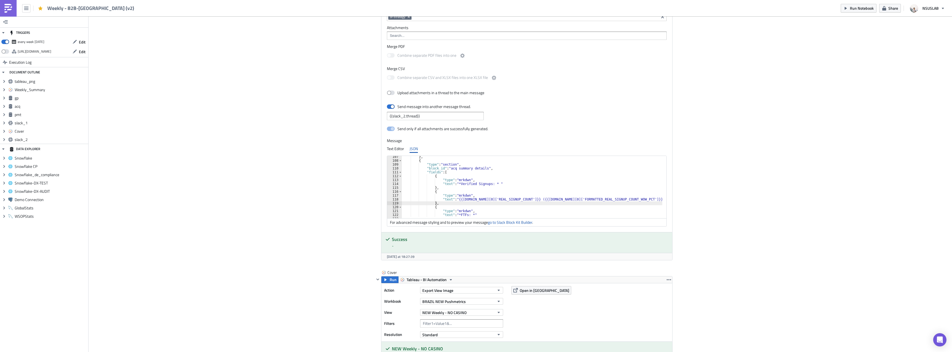
scroll to position [1024, 0]
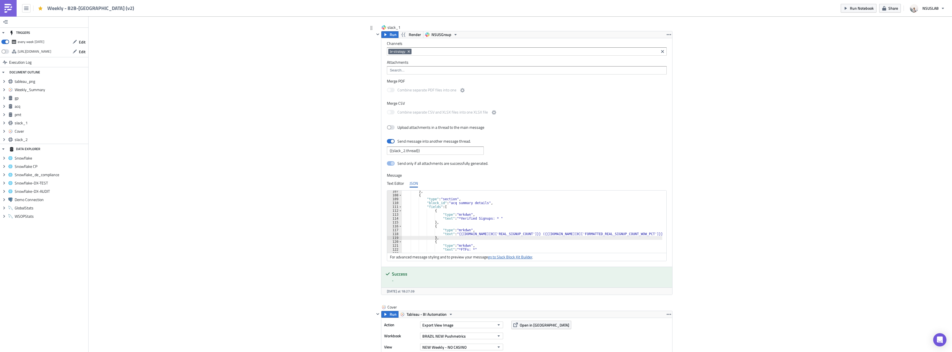
click at [504, 259] on link "go to Slack Block Kit Builder" at bounding box center [510, 257] width 44 height 6
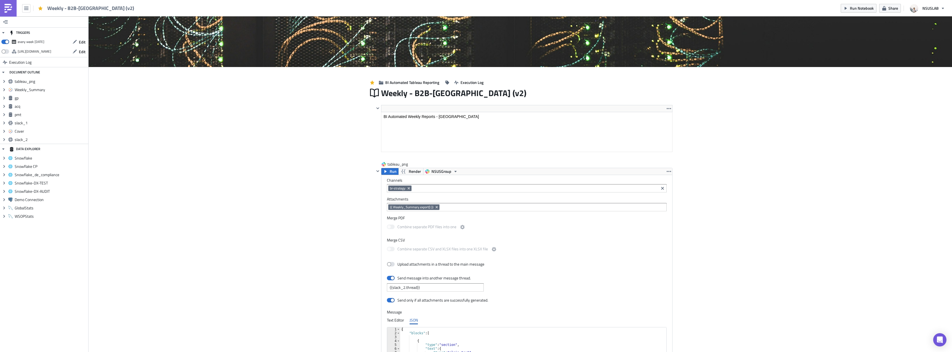
scroll to position [0, 0]
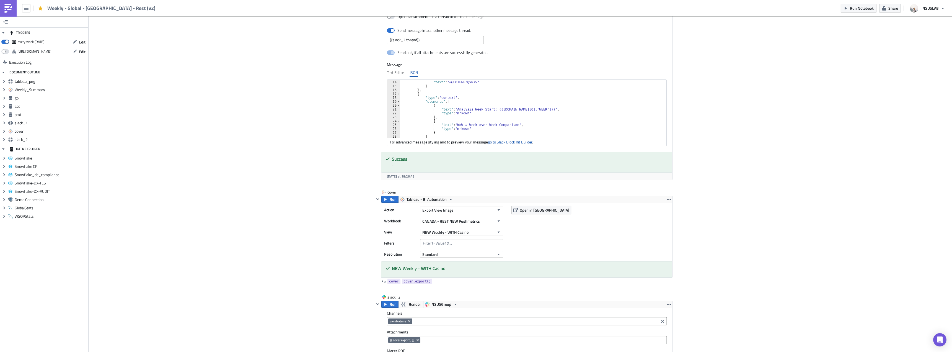
scroll to position [33, 0]
type textarea "},"
click at [451, 108] on div "} , { "type" : "section" , "text" : { "type" : "mrkdwn" , "text" : "<@U07ENEZQV…" at bounding box center [534, 110] width 269 height 66
paste textarea "2: Detailed Filled"
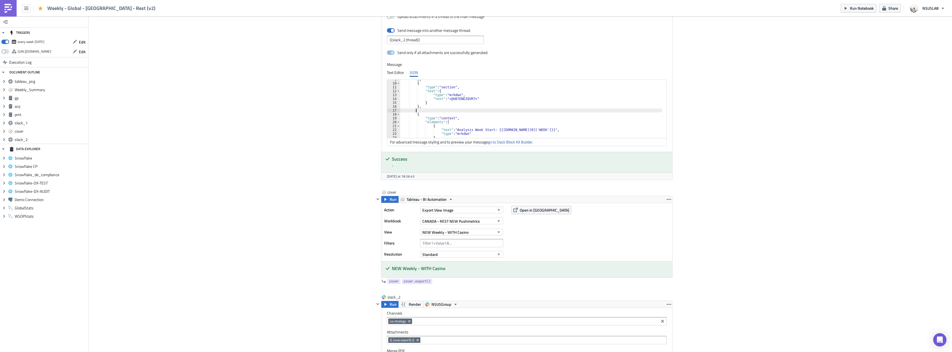
type textarea "2: Detailed Filled"
click at [434, 111] on div "} , { "type" : "section" , "text" : { "type" : "mrkdwn" , "text" : "<@U07ENEZQV…" at bounding box center [534, 110] width 269 height 66
paste textarea "},"
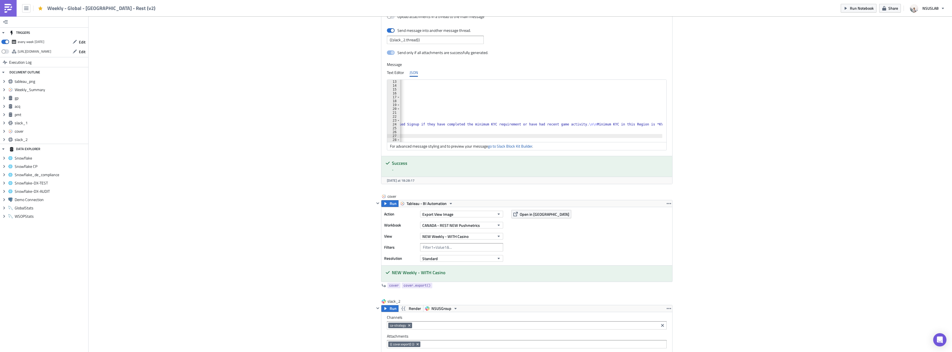
scroll to position [0, 308]
drag, startPoint x: 621, startPoint y: 124, endPoint x: 654, endPoint y: 125, distance: 32.7
click at [654, 125] on div ""type" : "mrkdwn" , "text" : "<@U07ENEZQVR7>" } } , { "type" : "section" , "blo…" at bounding box center [377, 113] width 570 height 66
paste textarea "A: Age Verifi"
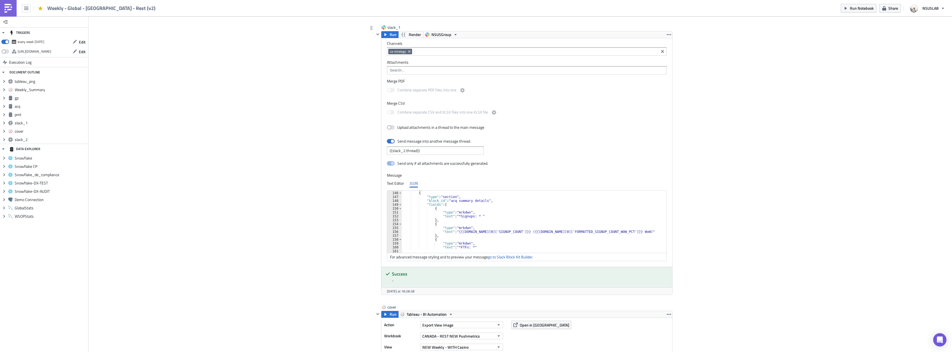
scroll to position [561, 0]
click at [456, 215] on div "} , { "type" : "section" , "block_id" : "acq summary details" , "fields" : [ { …" at bounding box center [685, 220] width 567 height 66
click at [480, 232] on div "} , { "type" : "section" , "block_id" : "acq summary details" , "fields" : [ { …" at bounding box center [685, 220] width 567 height 66
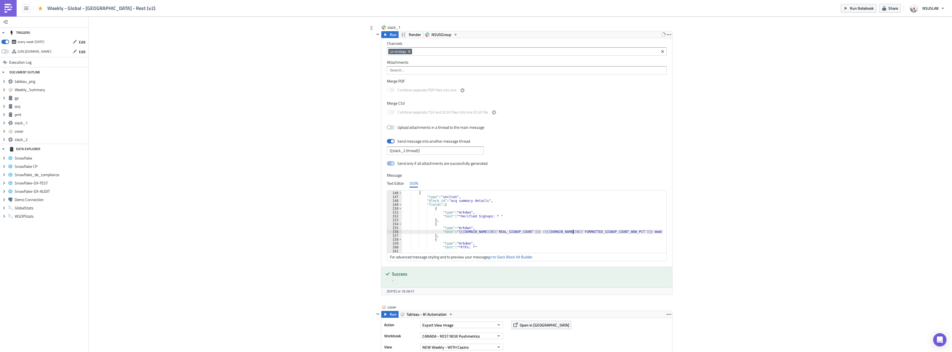
click at [570, 231] on div "} , { "type" : "section" , "block_id" : "acq summary details" , "fields" : [ { …" at bounding box center [685, 220] width 567 height 66
type textarea "},"
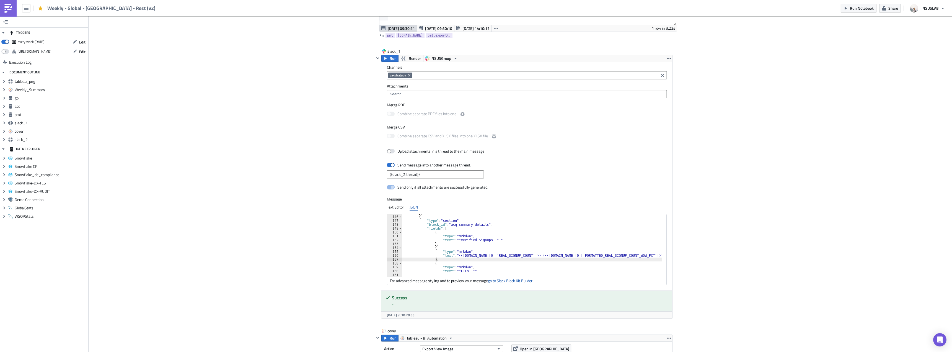
scroll to position [969, 0]
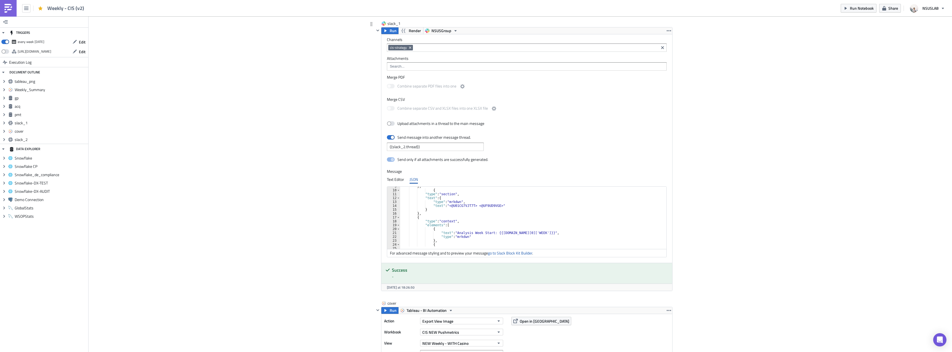
scroll to position [33, 0]
click at [444, 219] on div "} , { "type" : "section" , "text" : { "type" : "mrkdwn" , "text" : "<@U01CG7VJT…" at bounding box center [531, 217] width 263 height 66
click at [447, 215] on div "} , { "type" : "section" , "text" : { "type" : "mrkdwn" , "text" : "<@U01CG7VJT…" at bounding box center [531, 217] width 263 height 66
type textarea "},"
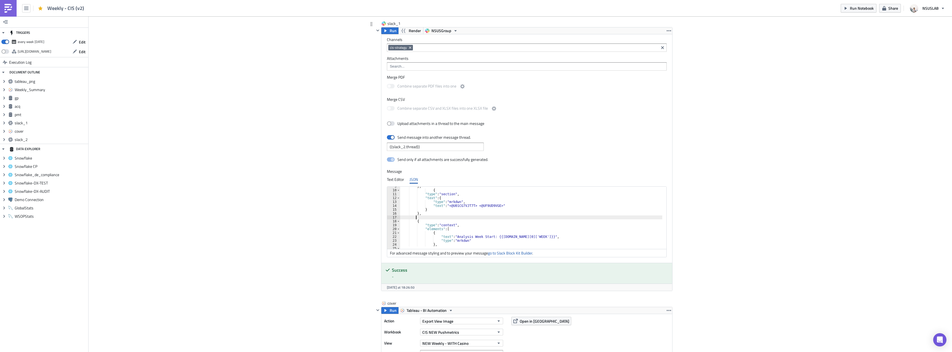
paste textarea "2A: Age Verified"
type textarea "2A: Age Verified"
click at [432, 218] on div "} , { "type" : "section" , "text" : { "type" : "mrkdwn" , "text" : "<@U01CG7VJT…" at bounding box center [531, 217] width 263 height 66
paste textarea "},"
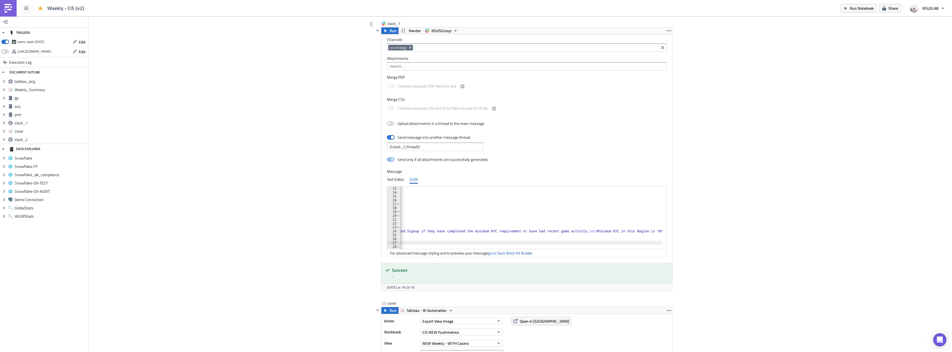
click at [624, 231] on div ""type" : "mrkdwn" , "text" : "<@U01CG7VJT7T> <@UF9UD9VGE>" } } , { "type" : "se…" at bounding box center [377, 220] width 570 height 66
click at [454, 229] on div ""text" : { "type" : "mrkdwn" , "text" : ":busts_in_silhouette: *Acquisition Sum…" at bounding box center [686, 217] width 568 height 66
click at [481, 210] on div "{ "type" : "mrkdwn" , "text" : "*Verified Signups: * " } , { "type" : "mrkdwn" …" at bounding box center [686, 219] width 568 height 66
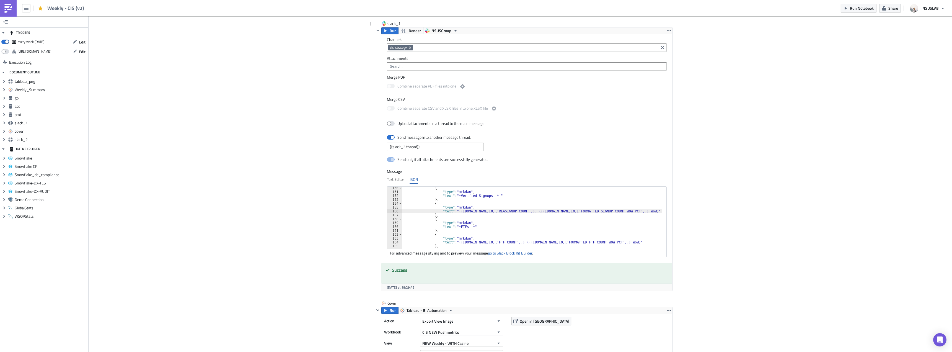
scroll to position [0, 7]
click at [569, 211] on div "{ "type" : "mrkdwn" , "text" : "*Verified Signups: * " } , { "type" : "mrkdwn" …" at bounding box center [686, 219] width 568 height 66
type textarea ""text": "{{[DOMAIN_NAME][0]['REAL_SIGNUP_COUNT']}} ({{[DOMAIN_NAME][0]['FORMATT…"
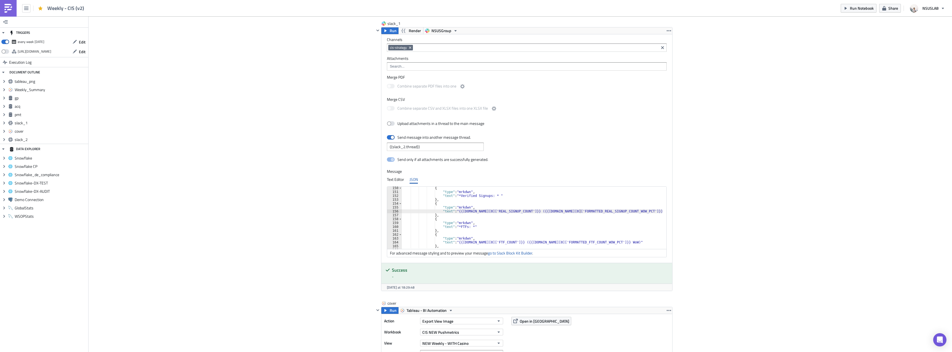
click at [500, 250] on link "go to Slack Block Kit Builder" at bounding box center [510, 253] width 44 height 6
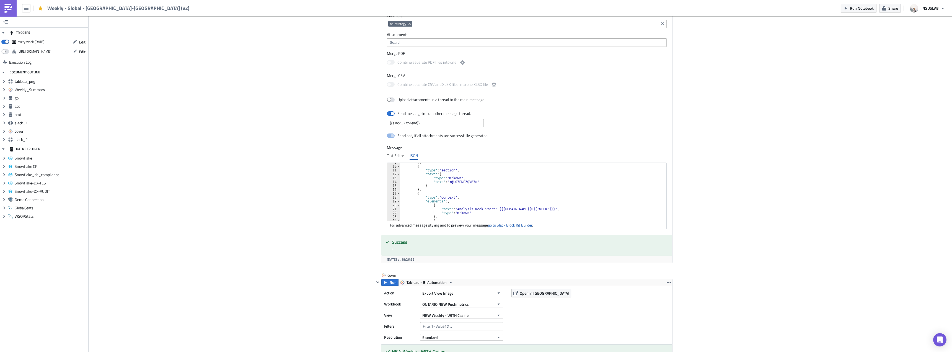
scroll to position [50, 0]
type textarea "},"
click at [447, 173] on div ""type" : "mrkdwn" , "text" : "<@U07ENEZQVR7>" } } , { "type" : "context" , "ele…" at bounding box center [534, 192] width 269 height 66
paste textarea "},"
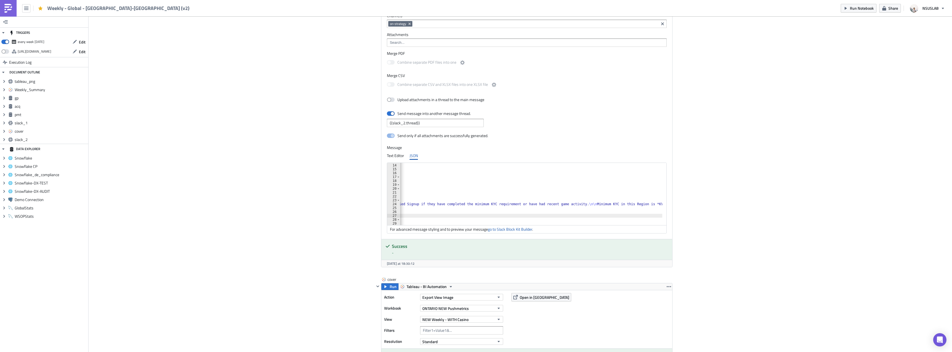
scroll to position [0, 308]
drag, startPoint x: 621, startPoint y: 204, endPoint x: 653, endPoint y: 205, distance: 32.4
click at [653, 205] on div ""type" : "mrkdwn" , "text" : "<@U07ENEZQVR7>" } } , { "type" : "section" , "blo…" at bounding box center [377, 192] width 570 height 66
paste textarea "3: POI Verifi"
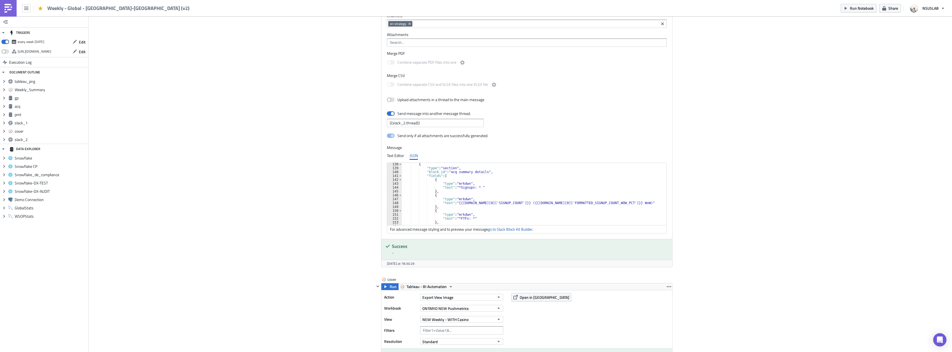
click at [456, 188] on div "{ "type" : "section" , "block_id" : "acq summary details" , "fields" : [ { "typ…" at bounding box center [684, 195] width 565 height 66
click at [483, 202] on div "{ "type" : "section" , "block_id" : "acq summary details" , "fields" : [ { "typ…" at bounding box center [684, 195] width 565 height 66
drag, startPoint x: 570, startPoint y: 204, endPoint x: 582, endPoint y: 194, distance: 15.0
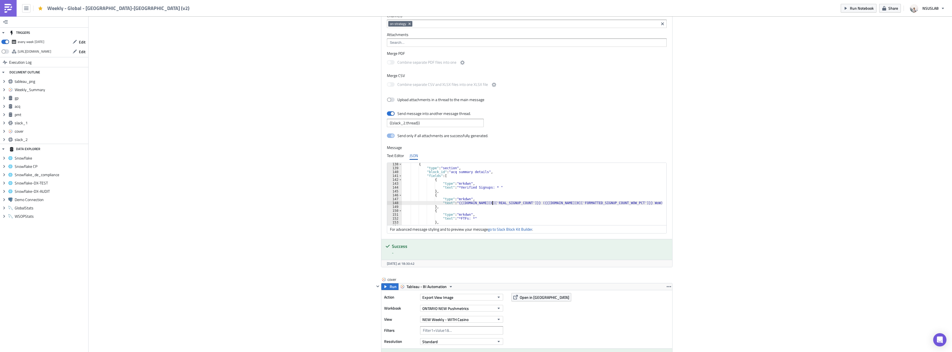
click at [570, 203] on div "{ "type" : "section" , "block_id" : "acq summary details" , "fields" : [ { "typ…" at bounding box center [684, 195] width 565 height 66
type textarea ""text": "{{[DOMAIN_NAME][0]['REAL_SIGNUP_COUNT']}} ({{[DOMAIN_NAME][0]['FORMATT…"
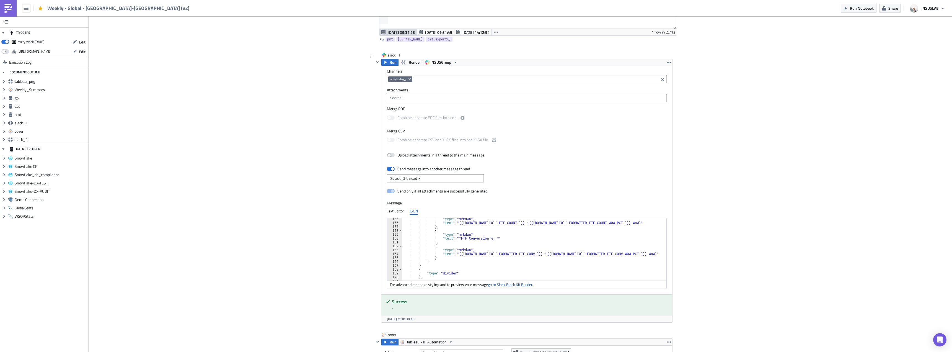
scroll to position [664, 0]
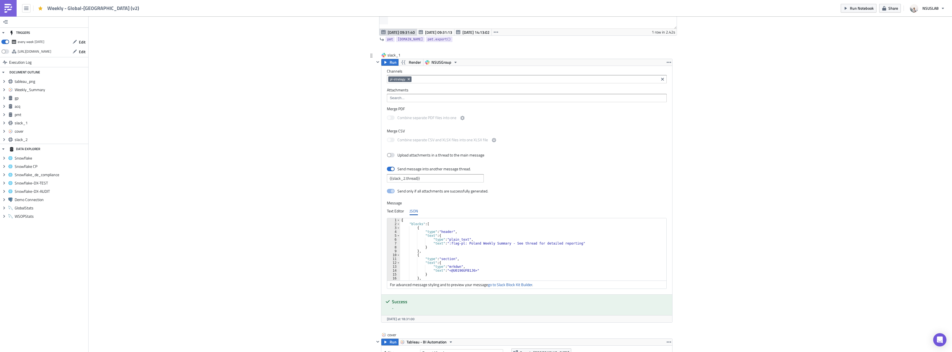
scroll to position [33, 0]
type textarea "},"
click at [444, 245] on div "} , { "type" : "section" , "text" : { "type" : "mrkdwn" , "text" : "<@U0196UFB1…" at bounding box center [531, 249] width 263 height 66
paste textarea "},"
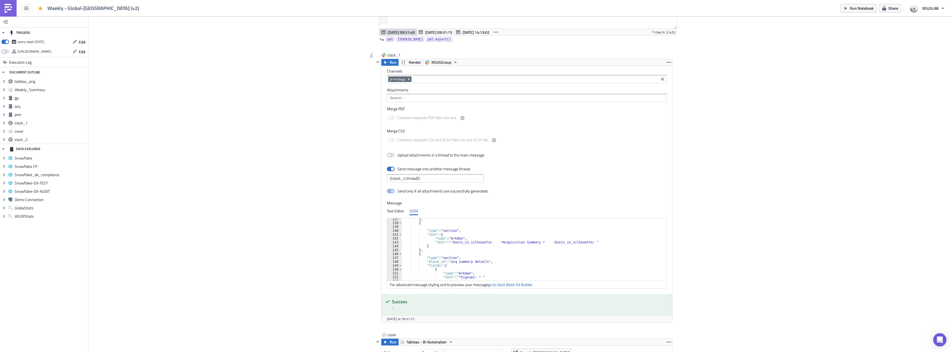
scroll to position [561, 0]
click at [456, 243] on div "} , { "type" : "section" , "block_id" : "acq summary details" , "fields" : [ { …" at bounding box center [687, 248] width 570 height 66
click at [482, 259] on div "} , { "type" : "section" , "block_id" : "acq summary details" , "fields" : [ { …" at bounding box center [687, 248] width 570 height 66
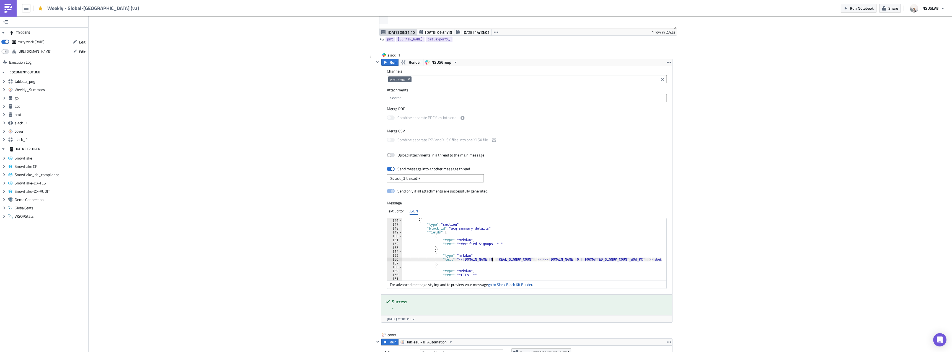
click at [569, 259] on div "} , { "type" : "section" , "block_id" : "acq summary details" , "fields" : [ { …" at bounding box center [687, 248] width 570 height 66
type textarea ""text": "{{[DOMAIN_NAME][0]['REAL_SIGNUP_COUNT']}} ({{[DOMAIN_NAME][0]['FORMATT…"
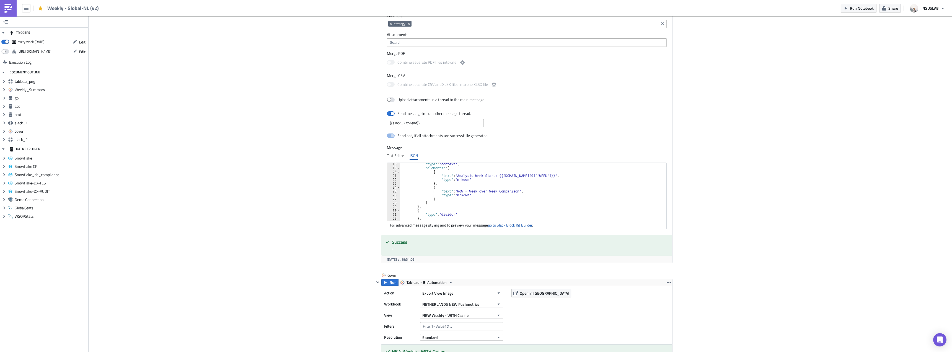
scroll to position [33, 0]
click at [451, 190] on div "} , { "type" : "section" , "text" : { "type" : "mrkdwn" , "text" : "<@U0843J940…" at bounding box center [534, 194] width 269 height 66
type textarea "},"
paste textarea "},"
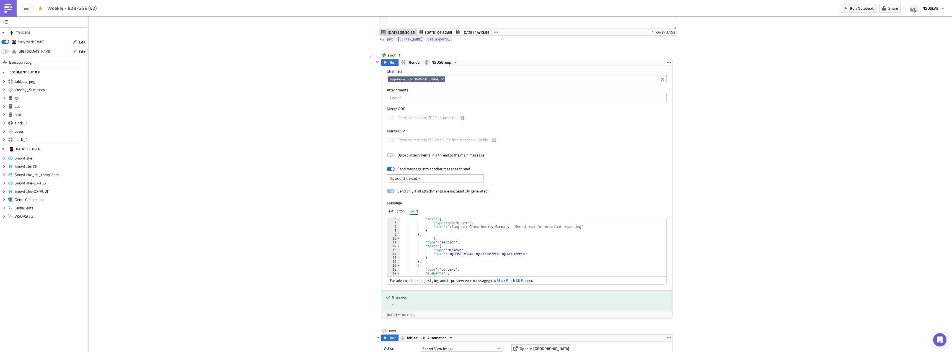
scroll to position [17, 0]
type textarea "},"
click at [436, 263] on div ""text" : { "type" : "plain_text" , "text" : ":flag-cn: China Weekly Summary - S…" at bounding box center [534, 250] width 269 height 66
paste textarea "},"
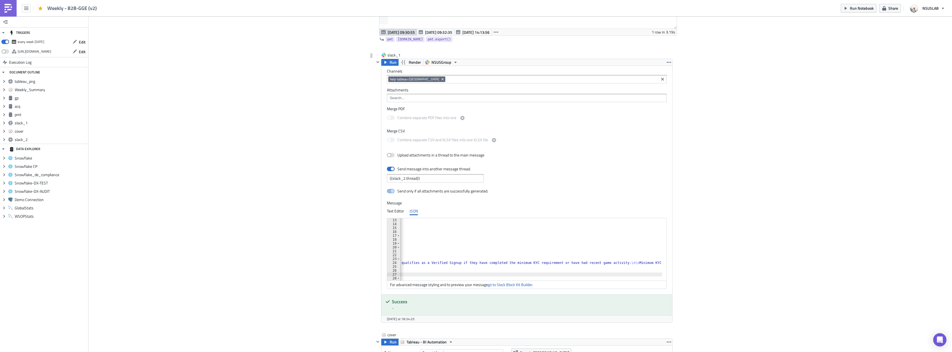
scroll to position [0, 308]
drag, startPoint x: 621, startPoint y: 263, endPoint x: 653, endPoint y: 262, distance: 32.1
click at [653, 262] on div ""type" : "mrkdwn" , "text" : "<@UGM8F3C84> <@UFGP0MZ6G> <@UNGUY86MC>" } } , { "…" at bounding box center [377, 251] width 570 height 66
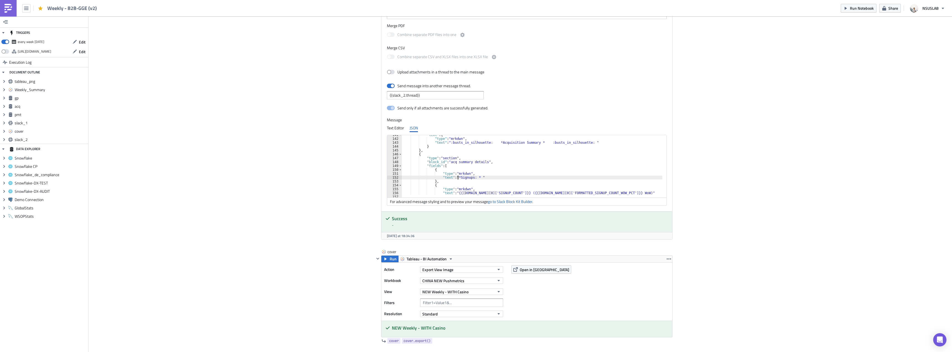
click at [455, 177] on div ""text" : { "type" : "mrkdwn" , "text" : ":busts_in_silhouette: *Acquisition Sum…" at bounding box center [686, 166] width 568 height 66
click at [482, 177] on div "} , { "type" : "section" , "block_id" : "acq summary details" , "fields" : [ { …" at bounding box center [686, 165] width 568 height 66
click at [569, 176] on div "} , { "type" : "section" , "block_id" : "acq summary details" , "fields" : [ { …" at bounding box center [686, 165] width 568 height 66
type textarea "},"
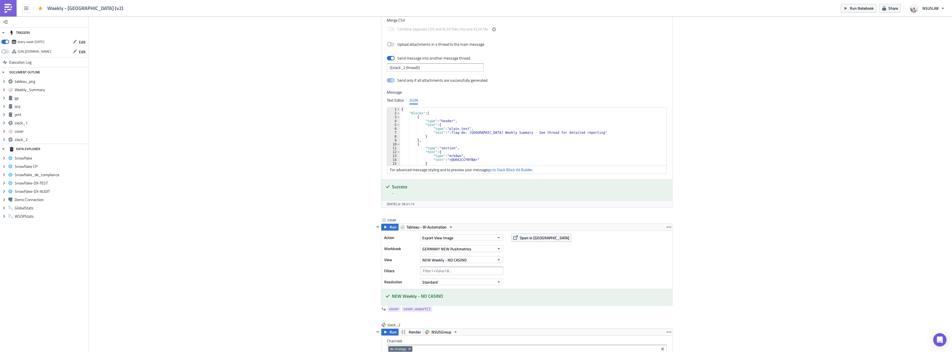
scroll to position [17, 0]
type textarea "},"
click at [484, 152] on div ""text" : { "type" : "plain_text" , "text" : ":flag-de: Germany Weekly Summary -…" at bounding box center [534, 139] width 269 height 66
paste textarea "},"
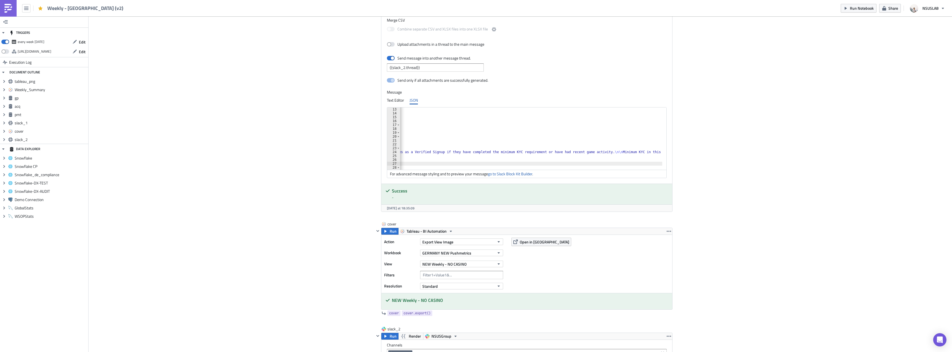
scroll to position [0, 308]
click at [623, 151] on div ""type" : "mrkdwn" , "text" : "<@U042CCFBYBA>" } } , { "type" : "section" , "blo…" at bounding box center [377, 140] width 570 height 66
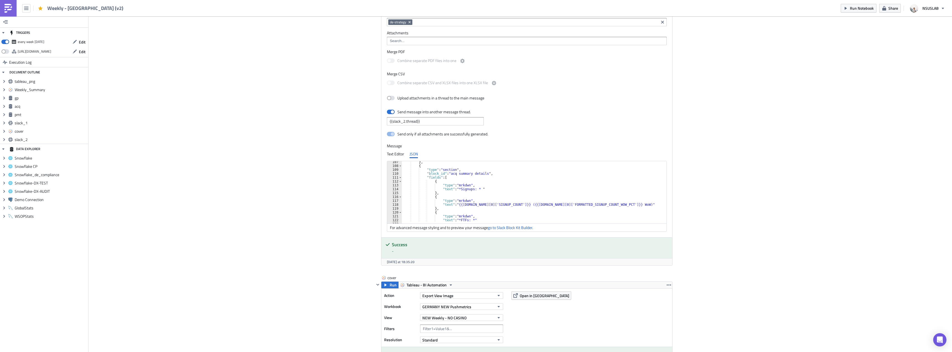
click at [456, 188] on div "} , { "type" : "section" , "block_id" : "acq summary details" , "fields" : [ { …" at bounding box center [685, 193] width 567 height 66
click at [482, 205] on div "} , { "type" : "section" , "block_id" : "acq summary details" , "fields" : [ { …" at bounding box center [685, 193] width 567 height 66
click at [569, 203] on div "} , { "type" : "section" , "block_id" : "acq summary details" , "fields" : [ { …" at bounding box center [685, 193] width 567 height 66
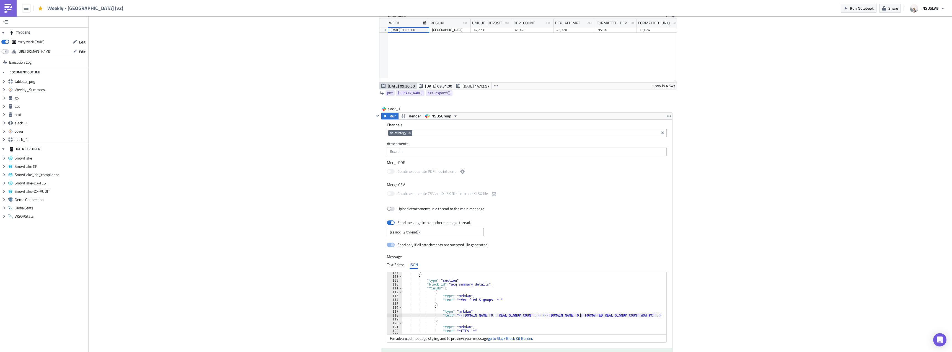
type textarea ""text": "{{[DOMAIN_NAME][0]['REAL_SIGNUP_COUNT']}} ({{[DOMAIN_NAME][0]['FORMATT…"
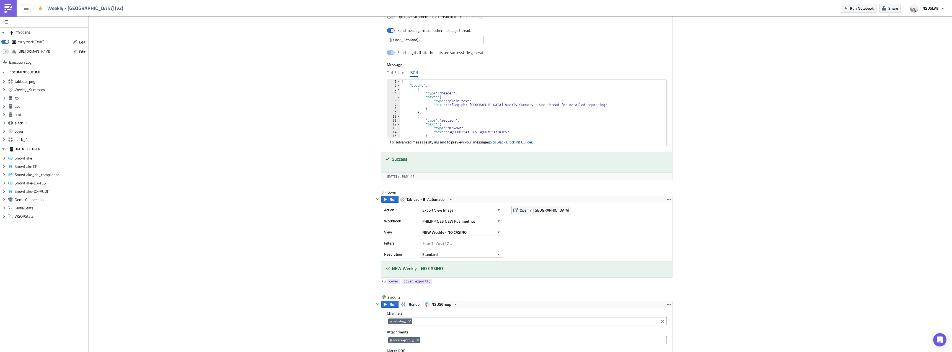
scroll to position [17, 0]
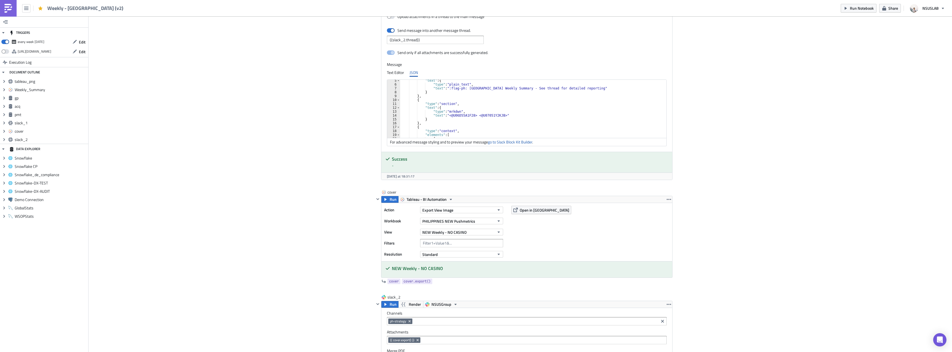
type textarea "},"
click at [514, 125] on div ""text" : { "type" : "plain_text" , "text" : ":flag-ph: Philippines Weekly Summa…" at bounding box center [534, 112] width 269 height 66
paste textarea "},"
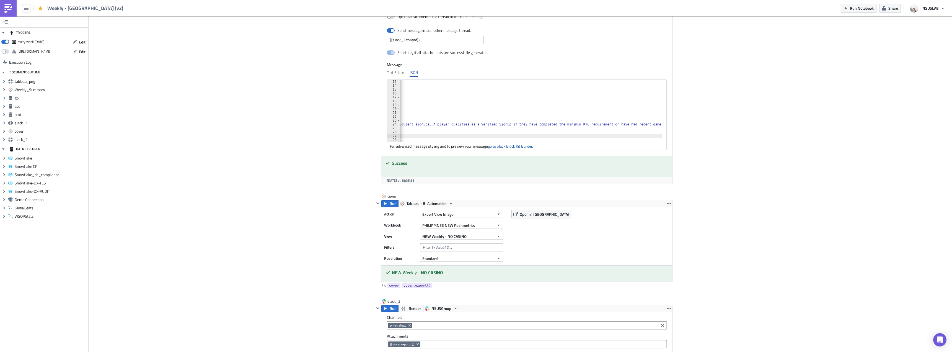
scroll to position [0, 308]
click at [621, 123] on div ""type" : "mrkdwn" , "text" : "<@U06D55A1F28> <@U07051Y2KJB>" } } , { "type" : "…" at bounding box center [377, 113] width 570 height 66
click at [624, 123] on div ""type" : "mrkdwn" , "text" : "<@U06D55A1F28> <@U07051Y2KJB>" } } , { "type" : "…" at bounding box center [377, 113] width 570 height 66
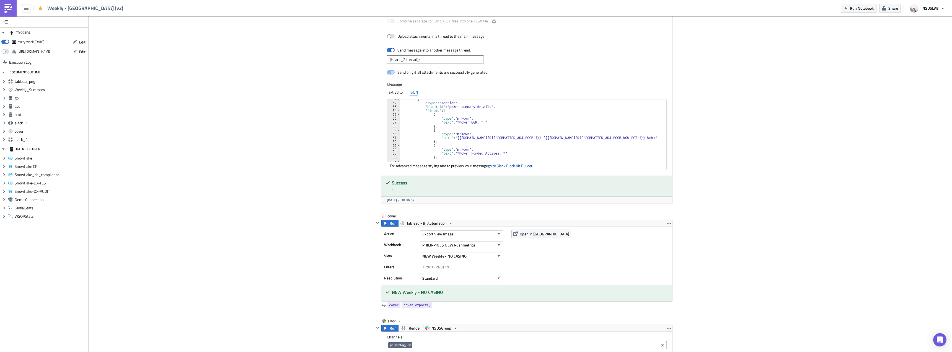
scroll to position [0, 0]
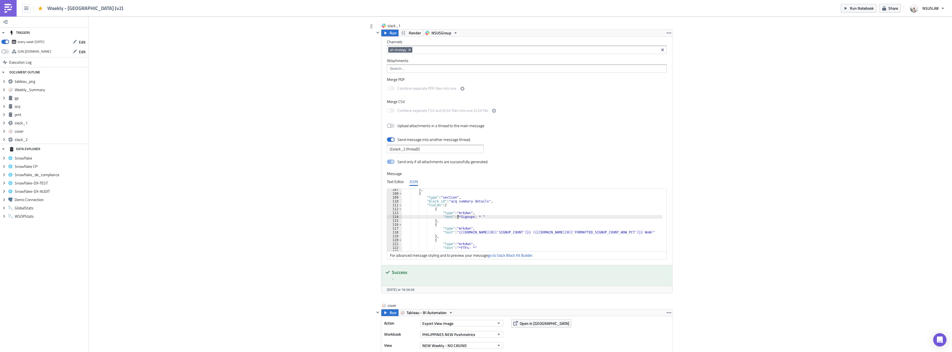
click at [456, 217] on div "} , { "type" : "section" , "block_id" : "acq summary details" , "fields" : [ { …" at bounding box center [684, 221] width 565 height 66
click at [482, 232] on div "} , { "type" : "section" , "block_id" : "acq summary details" , "fields" : [ { …" at bounding box center [684, 221] width 565 height 66
click at [569, 233] on div "} , { "type" : "section" , "block_id" : "acq summary details" , "fields" : [ { …" at bounding box center [684, 221] width 565 height 66
type textarea "},"
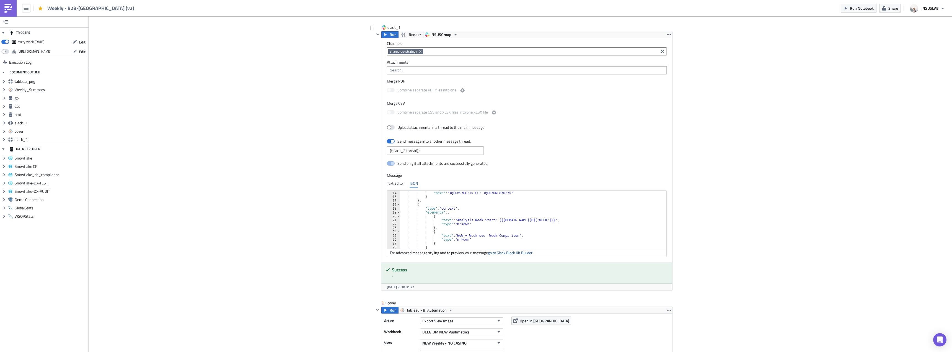
scroll to position [33, 0]
click at [457, 220] on div "} , { "type" : "section" , "text" : { "type" : "mrkdwn" , "text" : "<@U06S7HH2T…" at bounding box center [534, 221] width 269 height 66
click at [462, 218] on div "} , { "type" : "section" , "text" : { "type" : "mrkdwn" , "text" : "<@U06S7HH2T…" at bounding box center [534, 221] width 269 height 66
type textarea "},"
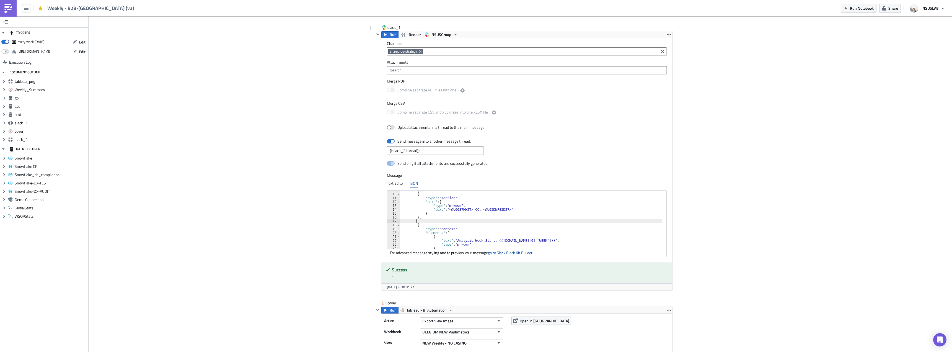
paste textarea "},"
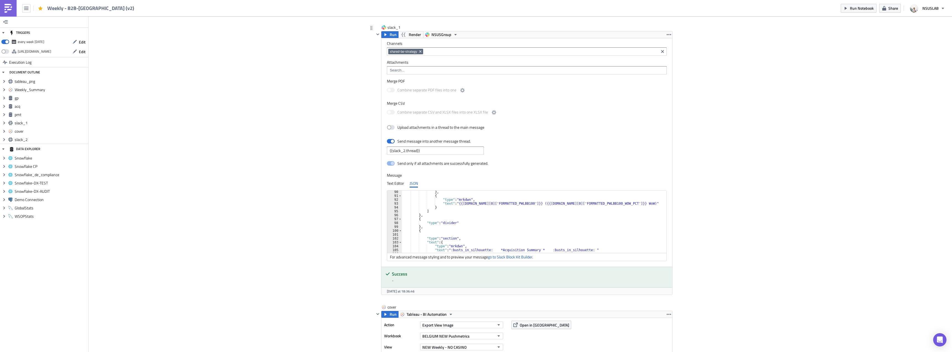
scroll to position [395, 0]
click at [456, 233] on div ""text" : { "type" : "mrkdwn" , "text" : ":busts_in_silhouette: *Acquisition Sum…" at bounding box center [687, 223] width 570 height 66
click at [482, 234] on div "} , { "type" : "section" , "block_id" : "acq summary details" , "fields" : [ { …" at bounding box center [687, 222] width 570 height 66
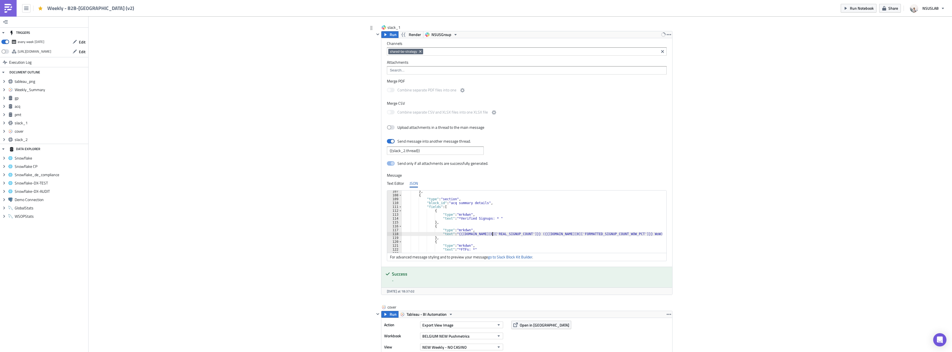
click at [570, 235] on div "} , { "type" : "section" , "block_id" : "acq summary details" , "fields" : [ { …" at bounding box center [687, 222] width 570 height 66
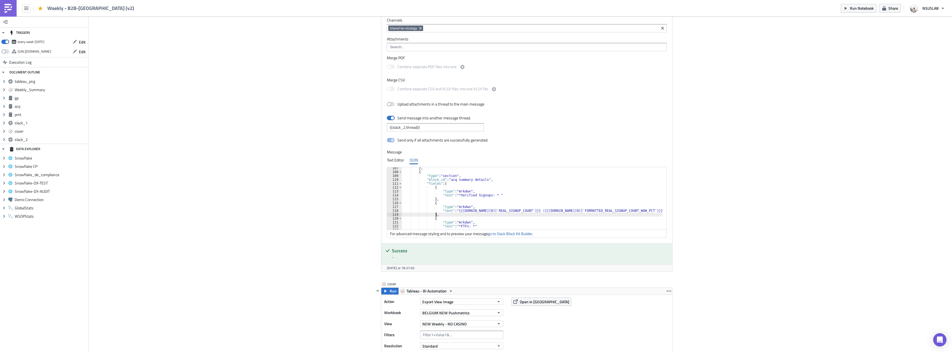
scroll to position [1079, 0]
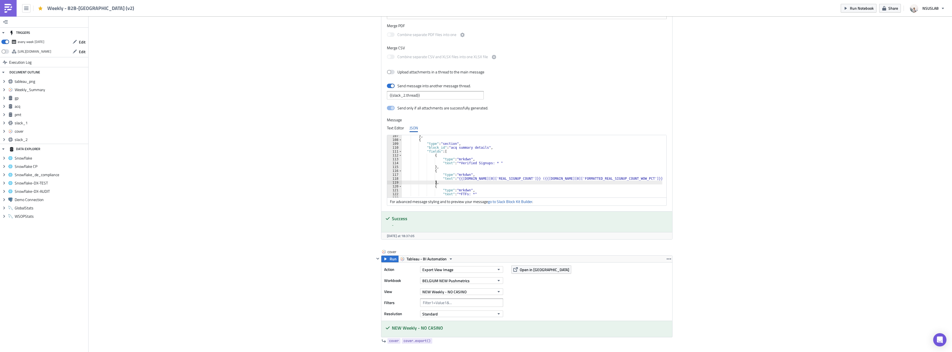
type textarea "},"
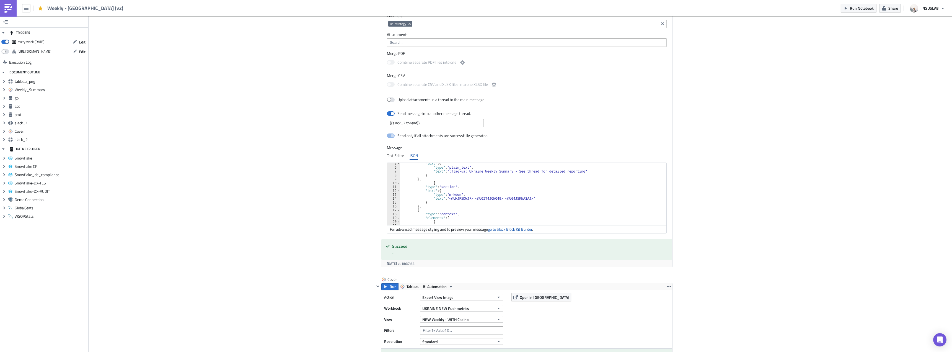
scroll to position [33, 0]
type textarea "},"
click at [482, 188] on div "} , { "type" : "section" , "text" : { "type" : "mrkdwn" , "text" : "<@UHJP5DWJF…" at bounding box center [531, 194] width 263 height 66
paste textarea "},"
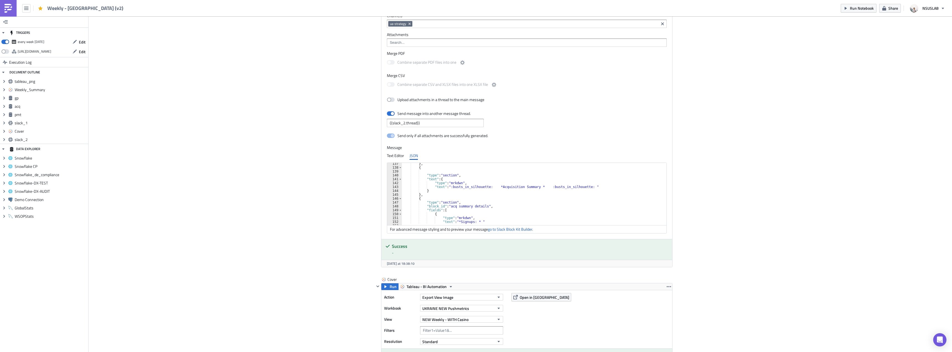
scroll to position [561, 0]
click at [457, 190] on div "} , { "type" : "section" , "block_id" : "acq summary details" , "fields" : [ { …" at bounding box center [687, 192] width 570 height 66
click at [482, 204] on div "} , { "type" : "section" , "block_id" : "acq summary details" , "fields" : [ { …" at bounding box center [687, 192] width 570 height 66
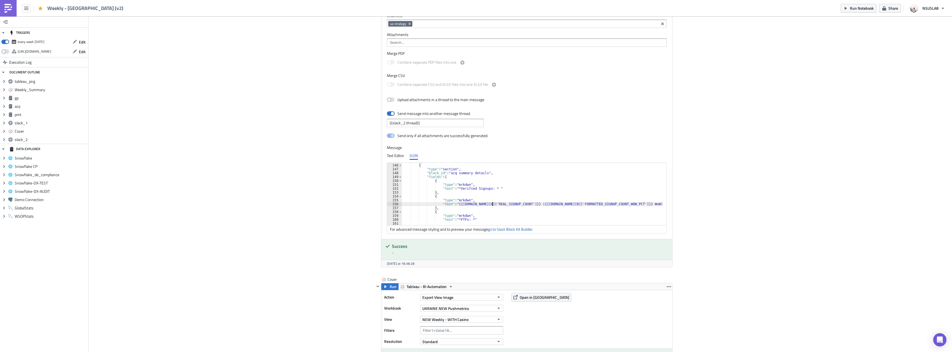
click at [569, 203] on div "} , { "type" : "section" , "block_id" : "acq summary details" , "fields" : [ { …" at bounding box center [687, 192] width 570 height 66
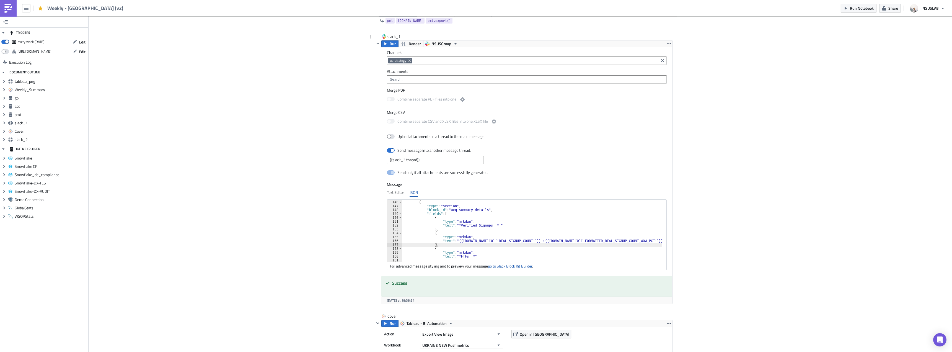
scroll to position [996, 0]
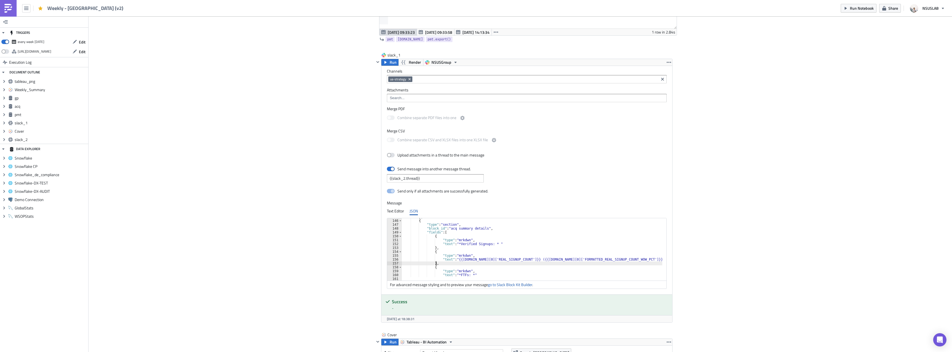
type textarea "},"
drag, startPoint x: 702, startPoint y: 145, endPoint x: 696, endPoint y: 146, distance: 6.2
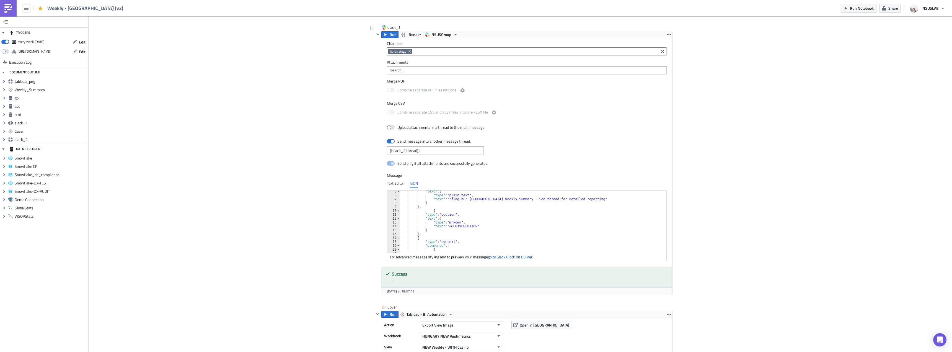
scroll to position [17, 0]
type textarea "},"
click at [451, 233] on div ""text" : { "type" : "plain_text" , "text" : ":flag-hu: Hungary Weekly Summary -…" at bounding box center [531, 222] width 263 height 66
paste textarea "},"
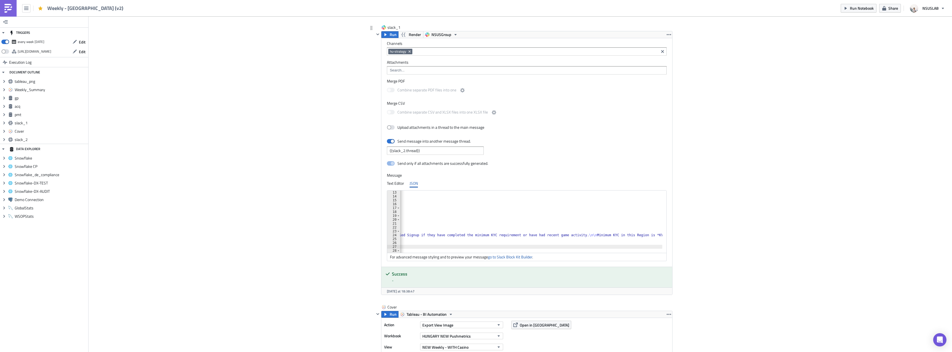
scroll to position [0, 308]
click at [623, 234] on div ""type" : "mrkdwn" , "text" : "<@U0196UFB1J6>" } } , { "type" : "section" , "blo…" at bounding box center [377, 223] width 570 height 66
drag, startPoint x: 629, startPoint y: 234, endPoint x: 655, endPoint y: 234, distance: 26.6
click at [655, 234] on div ""type" : "mrkdwn" , "text" : "<@U0196UFB1J6>" } } , { "type" : "section" , "blo…" at bounding box center [378, 223] width 572 height 66
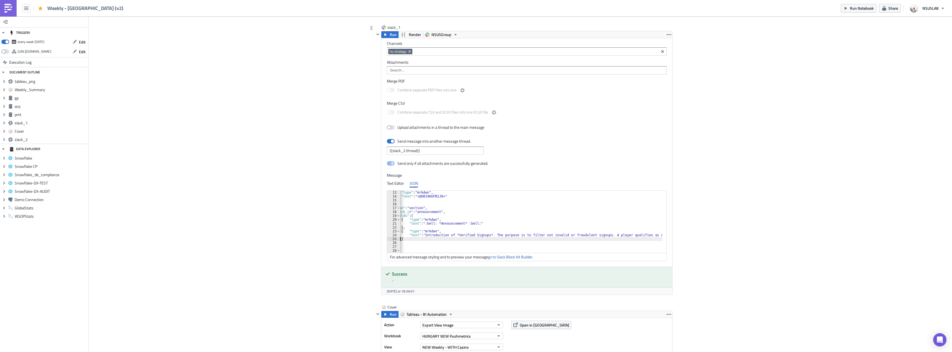
scroll to position [0, 0]
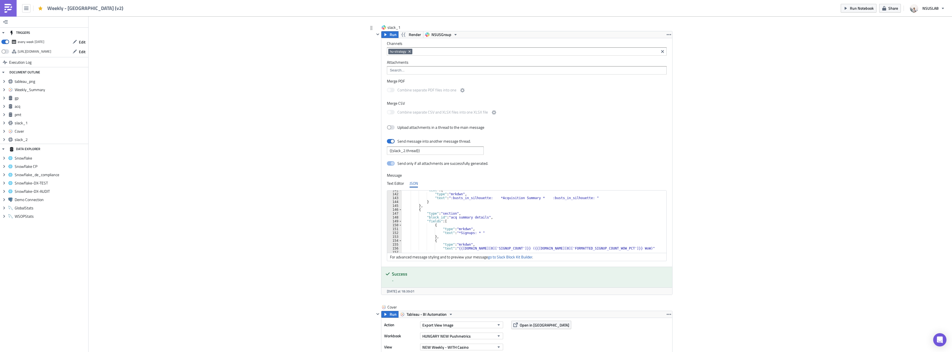
click at [456, 233] on div ""text" : { "type" : "mrkdwn" , "text" : ":busts_in_silhouette: *Acquisition Sum…" at bounding box center [685, 221] width 567 height 66
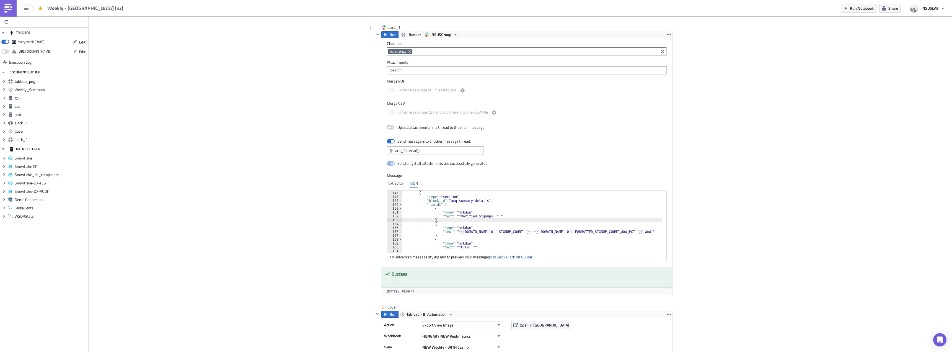
click at [481, 232] on div "} , { "type" : "section" , "block_id" : "acq summary details" , "fields" : [ { …" at bounding box center [685, 220] width 567 height 66
click at [569, 232] on div "} , { "type" : "section" , "block_id" : "acq summary details" , "fields" : [ { …" at bounding box center [685, 220] width 567 height 66
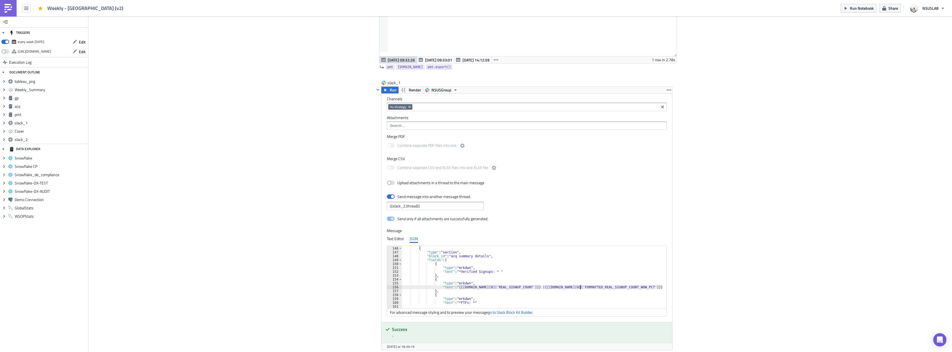
type textarea ""text": "{{[DOMAIN_NAME][0]['REAL_SIGNUP_COUNT']}} ({{[DOMAIN_NAME][0]['FORMATT…"
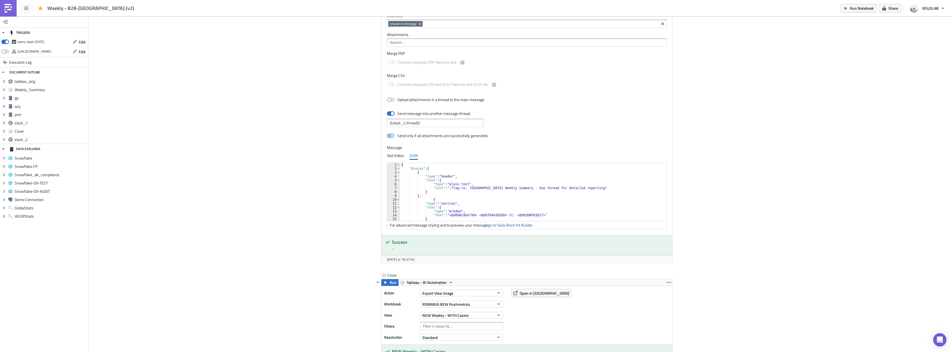
scroll to position [33, 0]
type textarea "},"
click at [511, 189] on div "} , { "type" : "section" , "text" : { "type" : "mrkdwn" , "text" : "<@U09AC8GG7…" at bounding box center [534, 194] width 269 height 66
paste textarea "},"
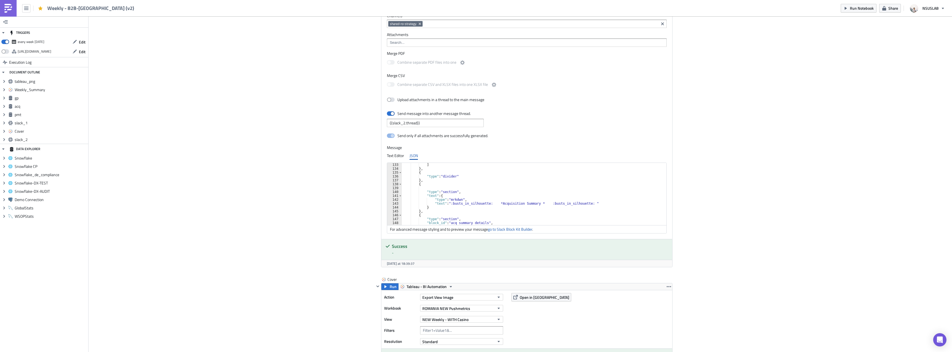
scroll to position [545, 0]
click at [456, 203] on div ""text" : { "type" : "mrkdwn" , "text" : ":busts_in_silhouette: *Acquisition Sum…" at bounding box center [687, 194] width 570 height 66
click at [481, 203] on div "} , { "type" : "section" , "block_id" : "acq summary details" , "fields" : [ { …" at bounding box center [687, 192] width 570 height 66
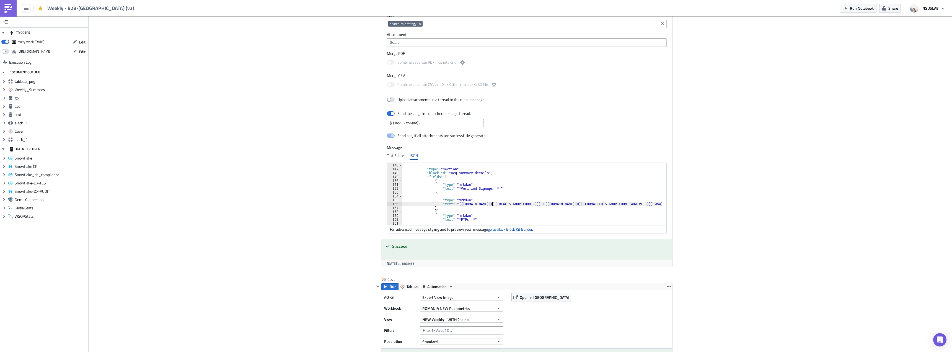
click at [569, 204] on div "} , { "type" : "section" , "block_id" : "acq summary details" , "fields" : [ { …" at bounding box center [687, 192] width 570 height 66
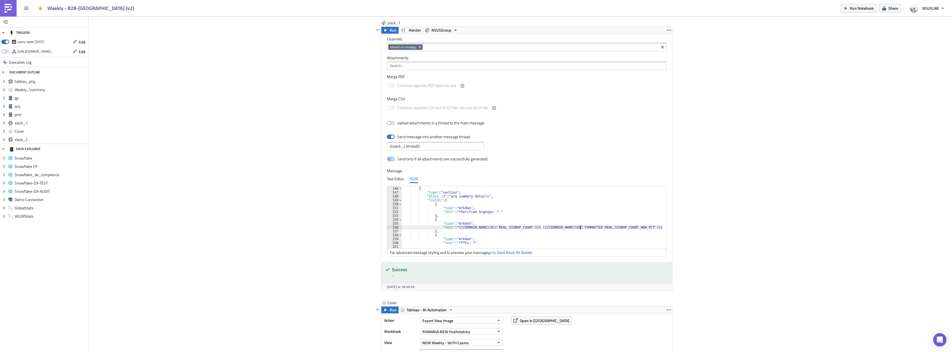
scroll to position [996, 0]
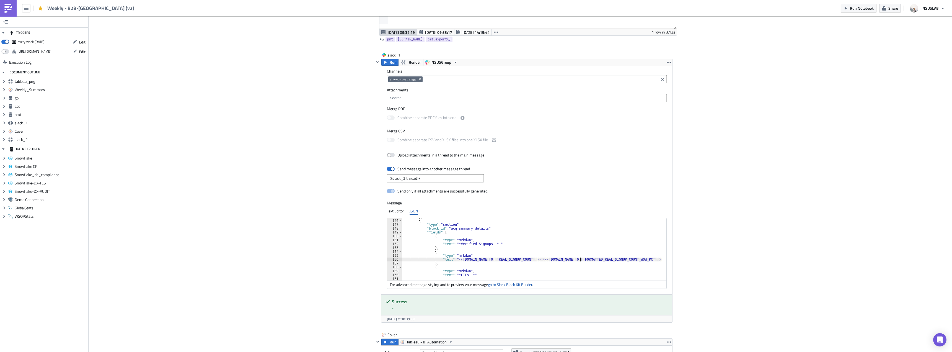
type textarea ""text": "{{acq.data[0]['REAL_SIGNUP_COUNT']}} ({{acq.data[0]['FORMATTED_REAL_SI…"
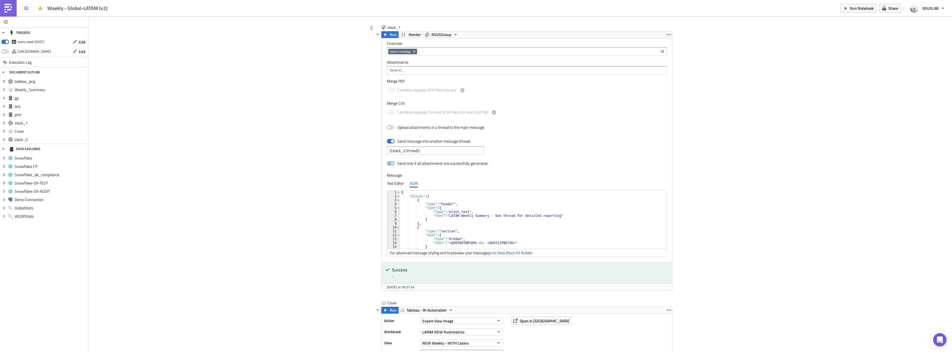
scroll to position [33, 0]
type textarea "},"
click at [455, 217] on div "} , { "type" : "section" , "text" : { "type" : "mrkdwn" , "text" : "<@U0388TNM1…" at bounding box center [534, 221] width 269 height 66
paste textarea "},"
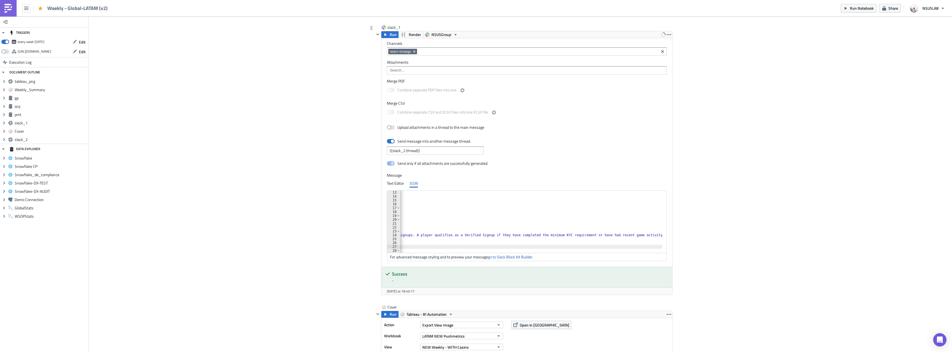
scroll to position [0, 308]
click at [621, 235] on div ""type" : "mrkdwn" , "text" : "<@U0388TNM1KR> cc: <@U031JPBRJSK>" } } , { "type"…" at bounding box center [377, 223] width 570 height 66
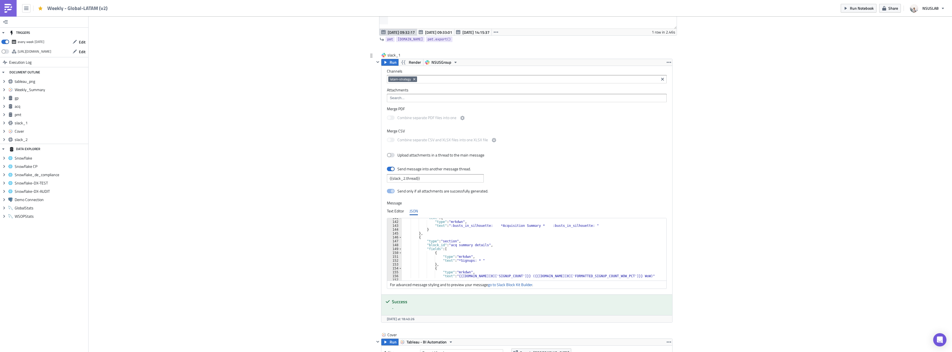
scroll to position [561, 0]
click at [457, 243] on div "} , { "type" : "section" , "block_id" : "acq summary details" , "fields" : [ { …" at bounding box center [685, 248] width 567 height 66
click at [480, 261] on div "} , { "type" : "section" , "block_id" : "acq summary details" , "fields" : [ { …" at bounding box center [685, 248] width 567 height 66
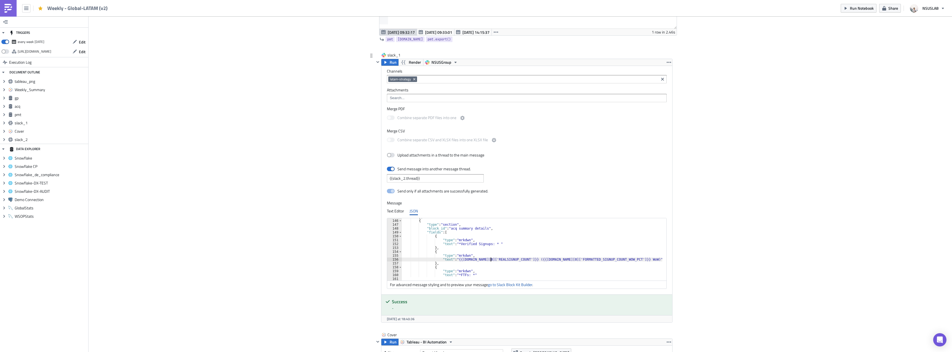
scroll to position [0, 0]
click at [570, 260] on div "} , { "type" : "section" , "block_id" : "acq summary details" , "fields" : [ { …" at bounding box center [685, 248] width 567 height 66
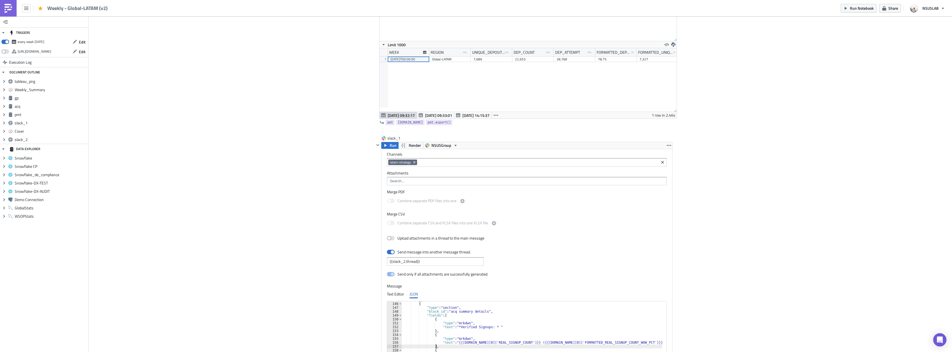
type textarea "},"
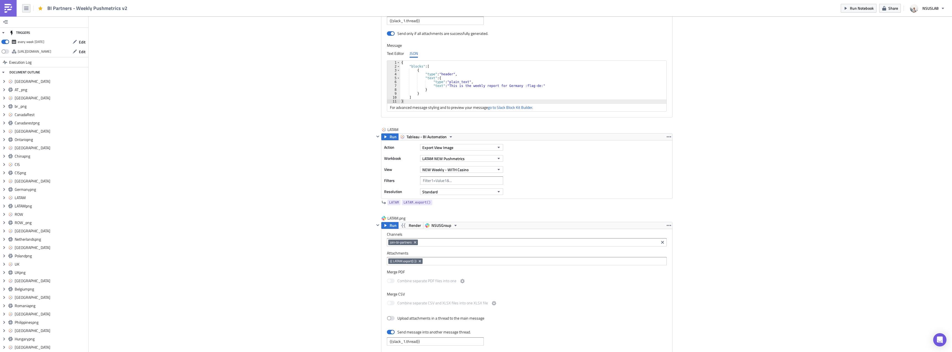
scroll to position [2369, 0]
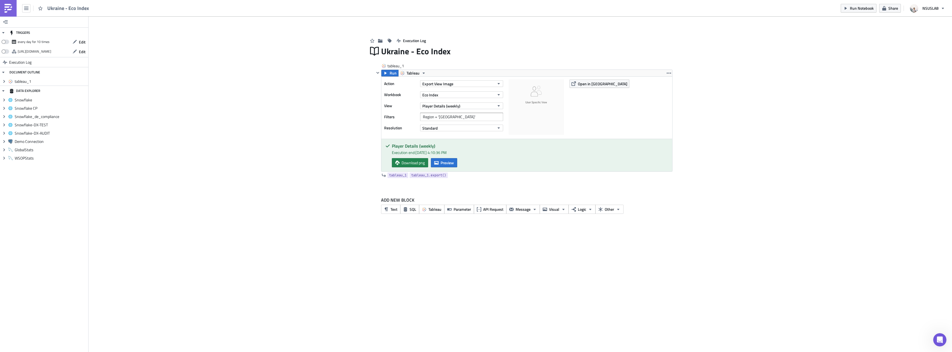
click at [15, 9] on link at bounding box center [8, 8] width 17 height 17
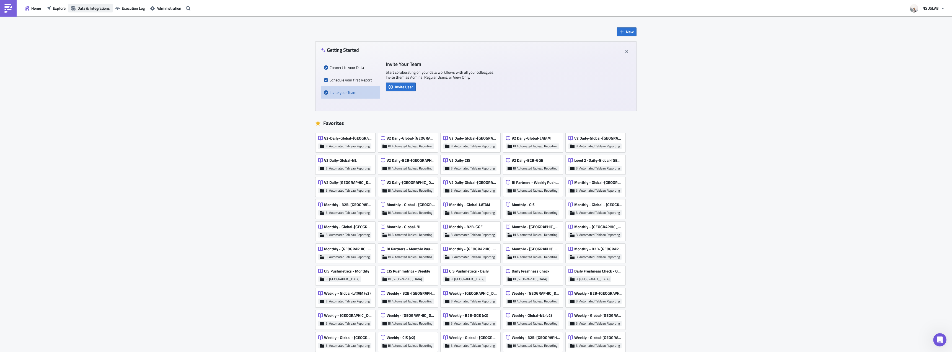
click at [71, 11] on button "Data & Integrations" at bounding box center [90, 8] width 44 height 9
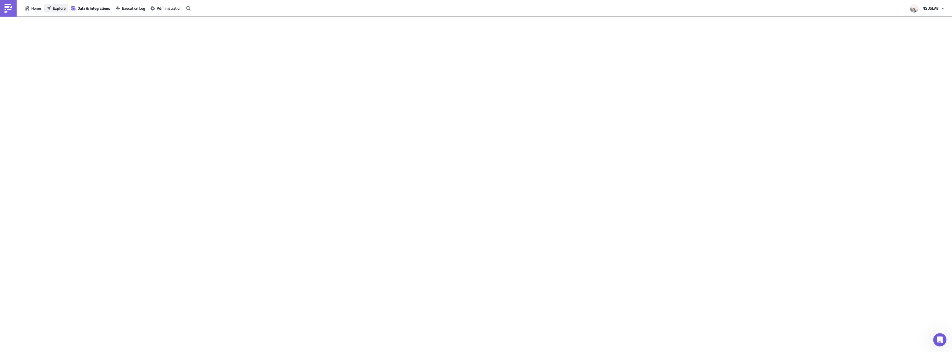
click at [65, 10] on span "Explore" at bounding box center [59, 8] width 13 height 6
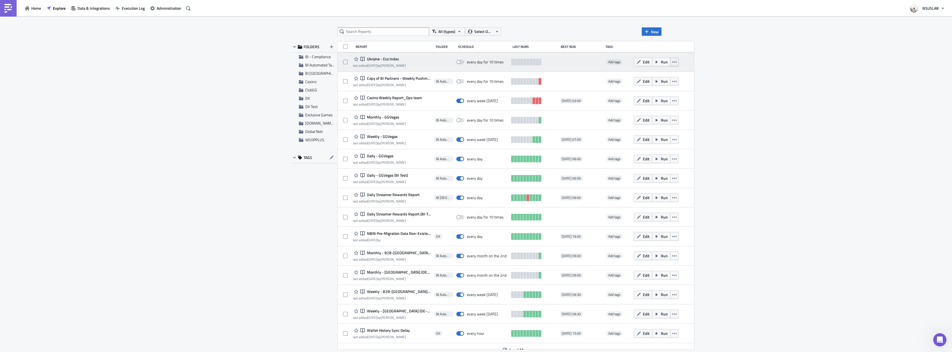
click at [672, 61] on icon "button" at bounding box center [674, 62] width 4 height 4
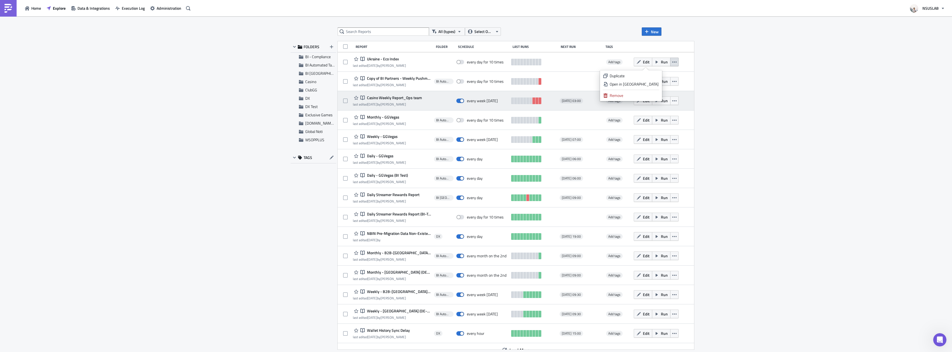
click at [644, 94] on div "Remove" at bounding box center [634, 96] width 49 height 6
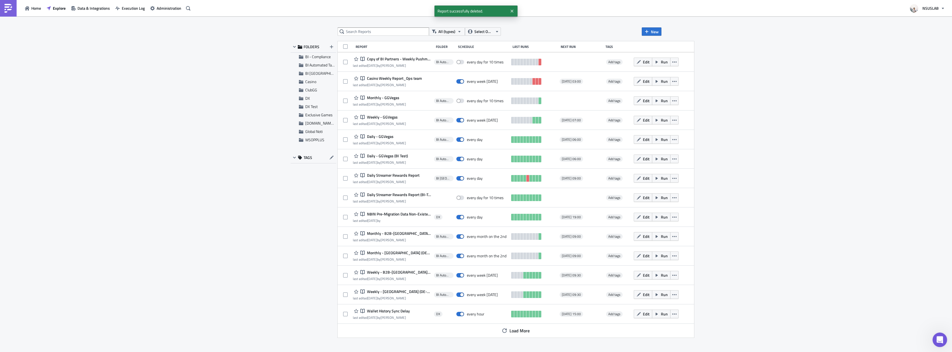
click at [937, 338] on icon "Open Intercom Messenger" at bounding box center [939, 338] width 9 height 9
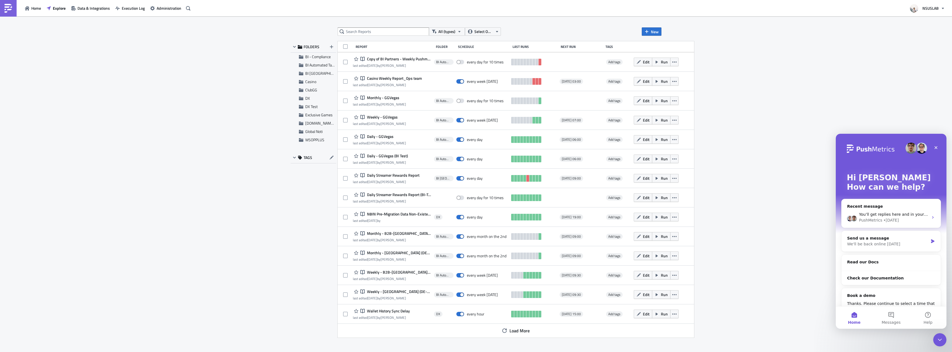
click at [908, 147] on img "Intercom messenger" at bounding box center [911, 148] width 11 height 11
click at [935, 147] on icon "Close" at bounding box center [936, 147] width 4 height 4
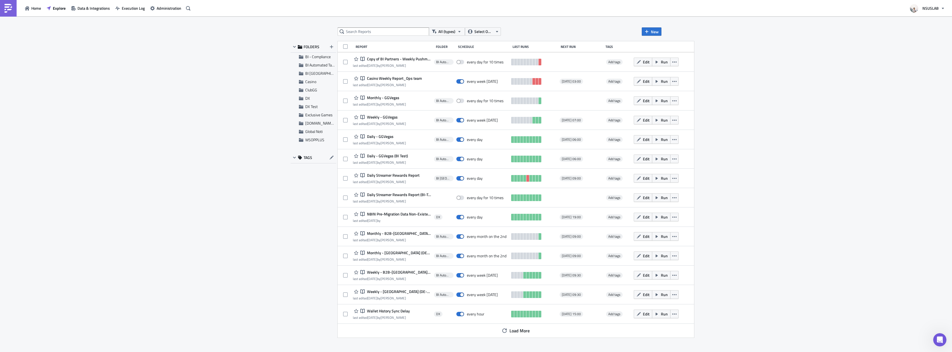
click at [846, 111] on div "All (types) Select Owner New FOLDERS BI - Compliance BI Automated Tableau Repor…" at bounding box center [476, 184] width 952 height 336
